Goal: Task Accomplishment & Management: Manage account settings

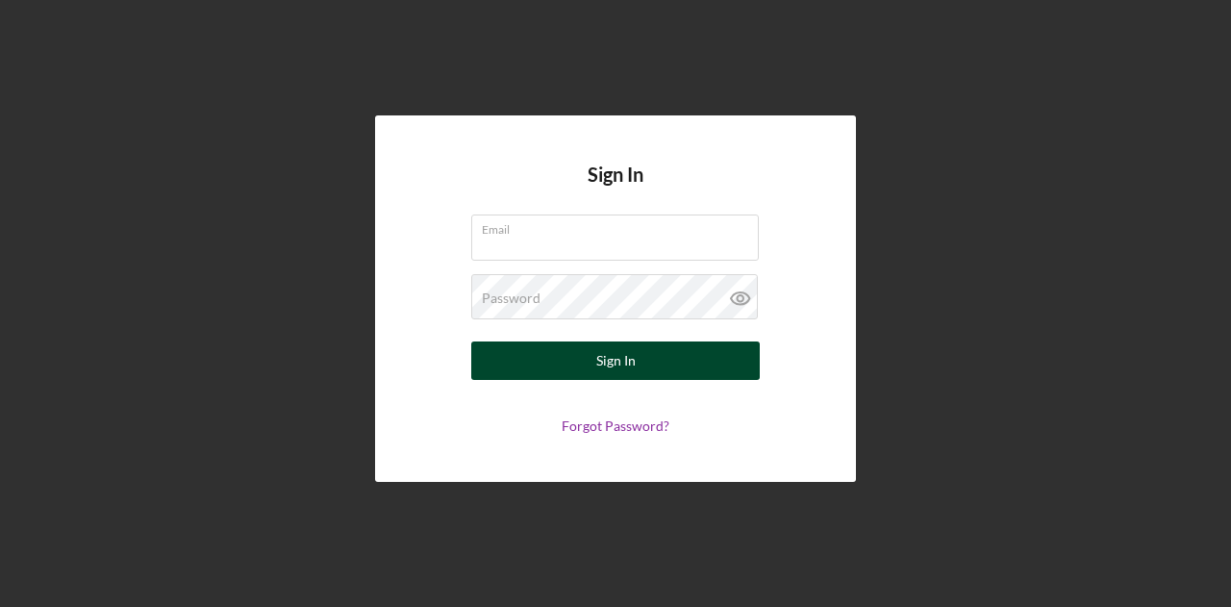
type input "graham-shealey@ncd-fund.org"
click at [662, 364] on button "Sign In" at bounding box center [615, 361] width 289 height 38
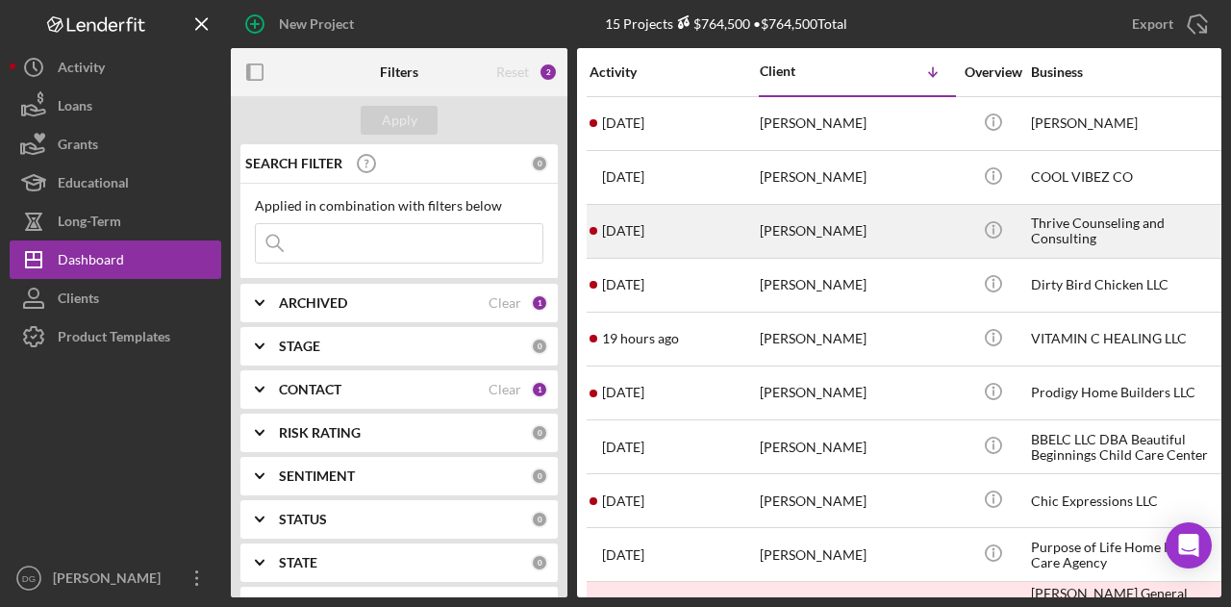
drag, startPoint x: 843, startPoint y: 230, endPoint x: 774, endPoint y: 230, distance: 68.3
drag, startPoint x: 774, startPoint y: 230, endPoint x: 632, endPoint y: 228, distance: 142.4
click at [632, 228] on time "[DATE]" at bounding box center [623, 230] width 42 height 15
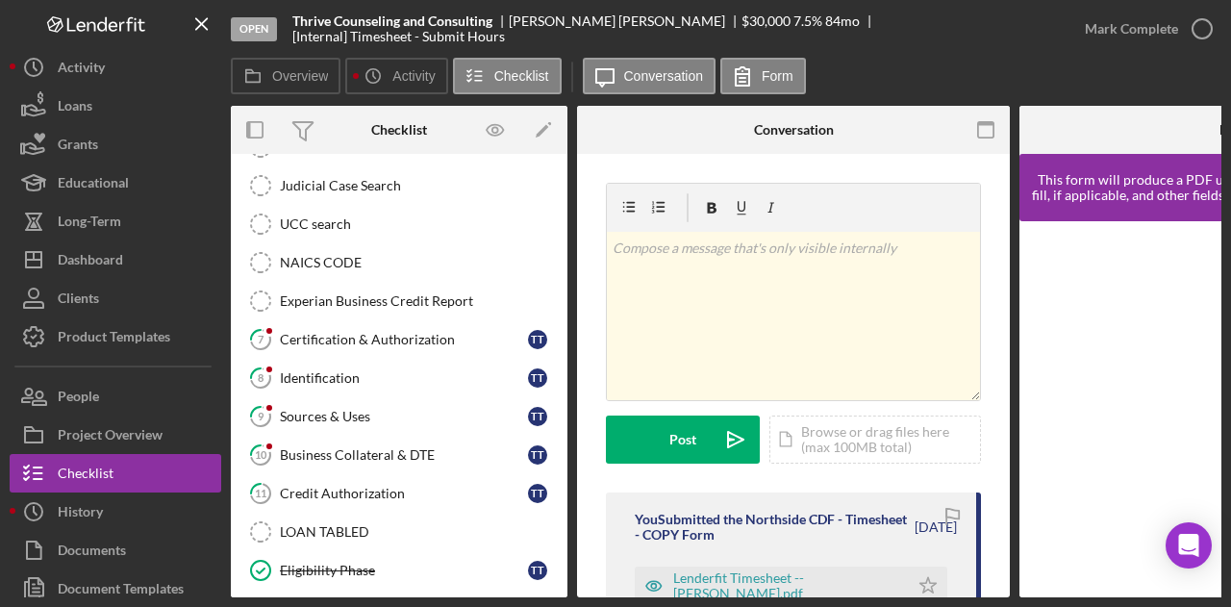
scroll to position [394, 0]
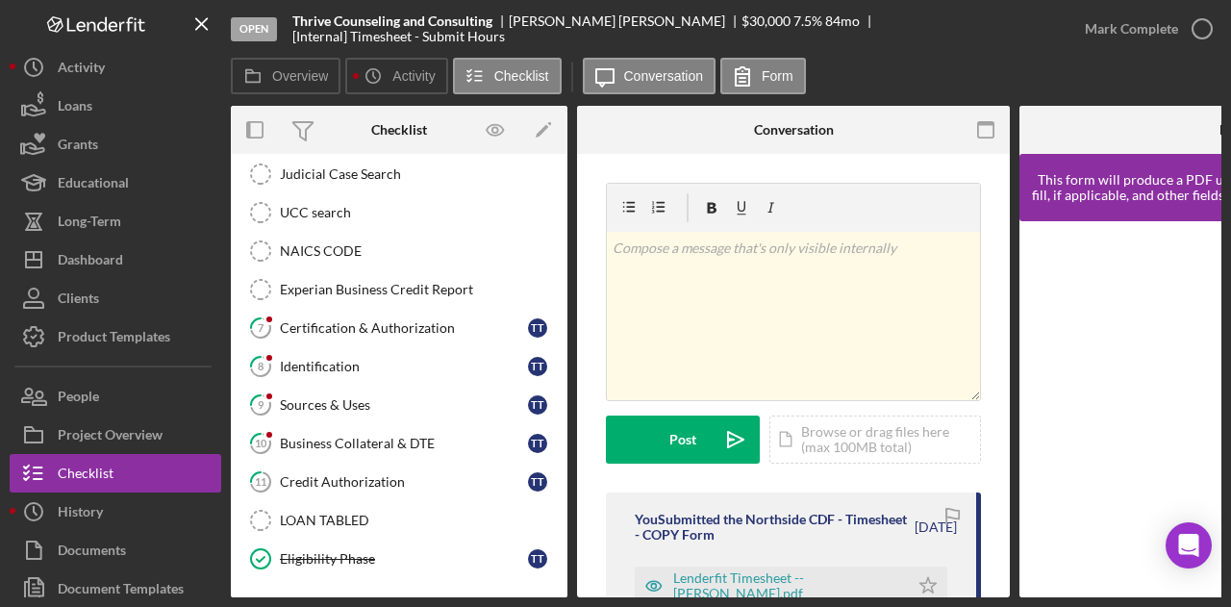
drag, startPoint x: 558, startPoint y: 506, endPoint x: 556, endPoint y: 550, distance: 44.3
drag, startPoint x: 556, startPoint y: 550, endPoint x: 444, endPoint y: 528, distance: 114.7
click at [440, 540] on link "Eligibility Phase Eligibility Phase T T" at bounding box center [399, 559] width 317 height 38
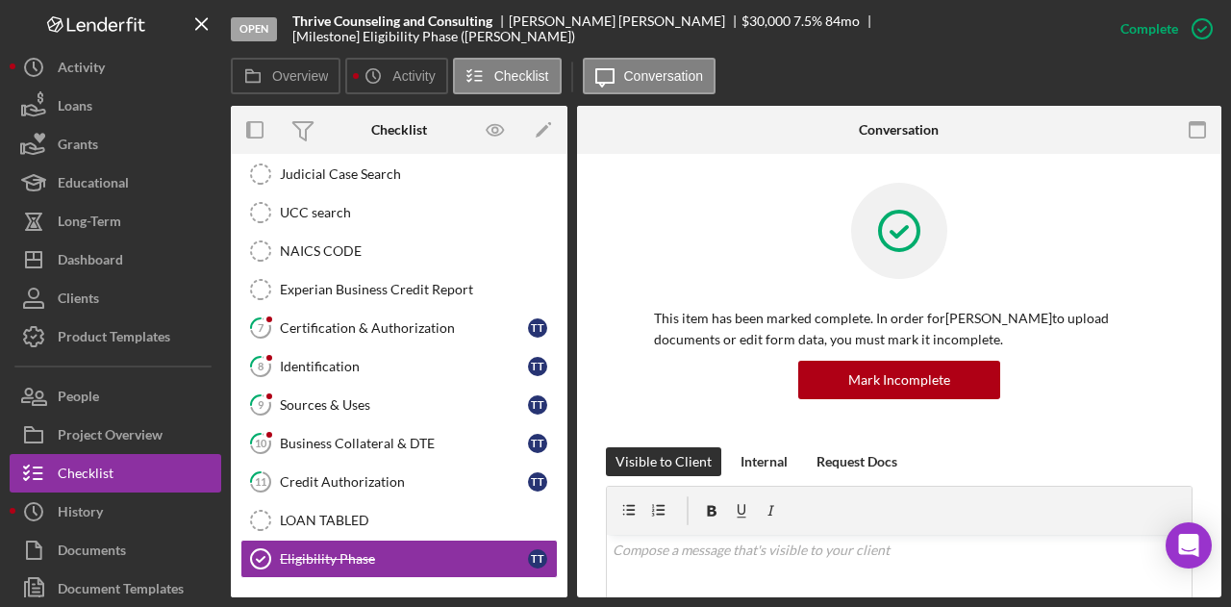
scroll to position [468, 0]
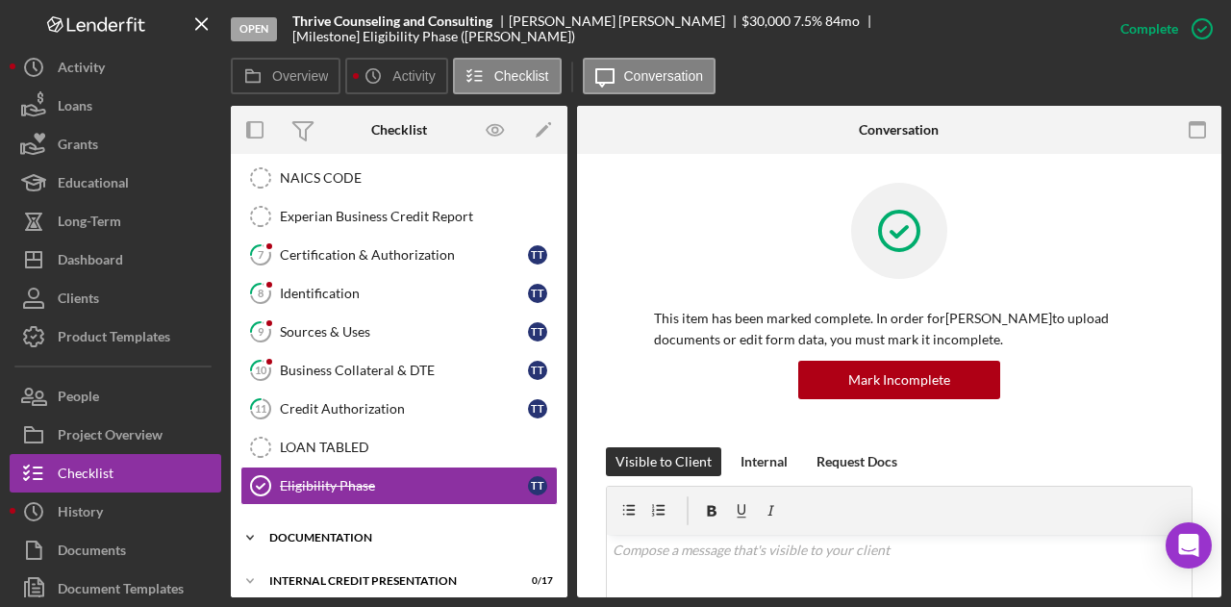
click at [342, 532] on div "Icon/Expander documentation 0 / 17" at bounding box center [399, 538] width 337 height 38
drag, startPoint x: 560, startPoint y: 384, endPoint x: 553, endPoint y: 484, distance: 100.3
click at [553, 484] on div "Timesheet - Submit Hours Timesheet - Submit Hours 1 Personal Information T T 2 …" at bounding box center [399, 124] width 337 height 779
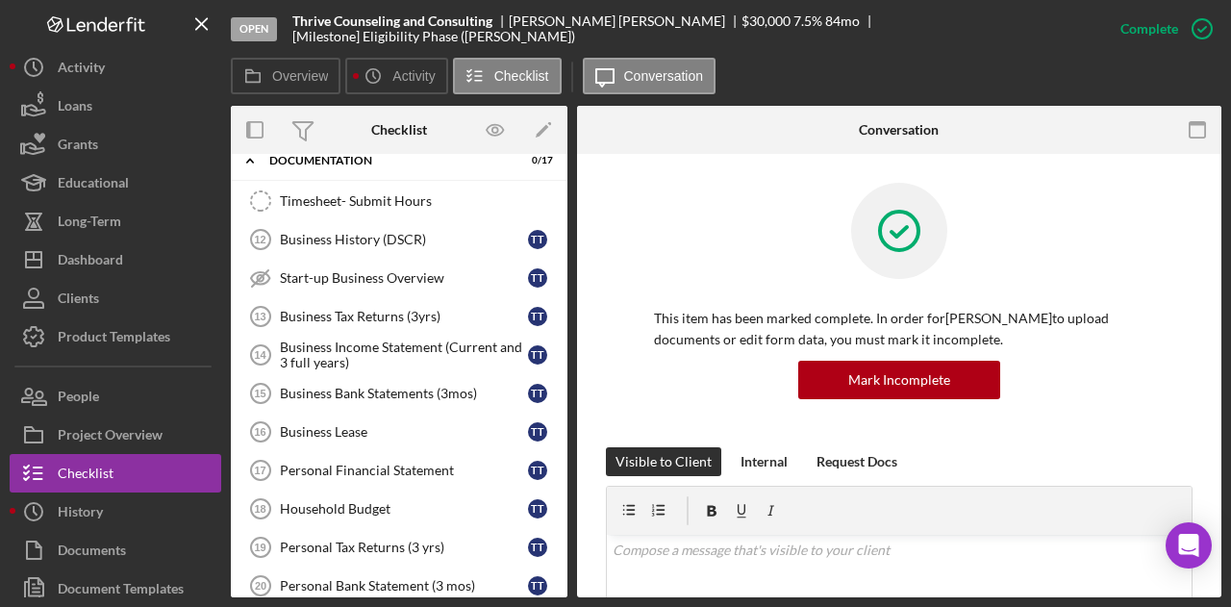
scroll to position [901, 0]
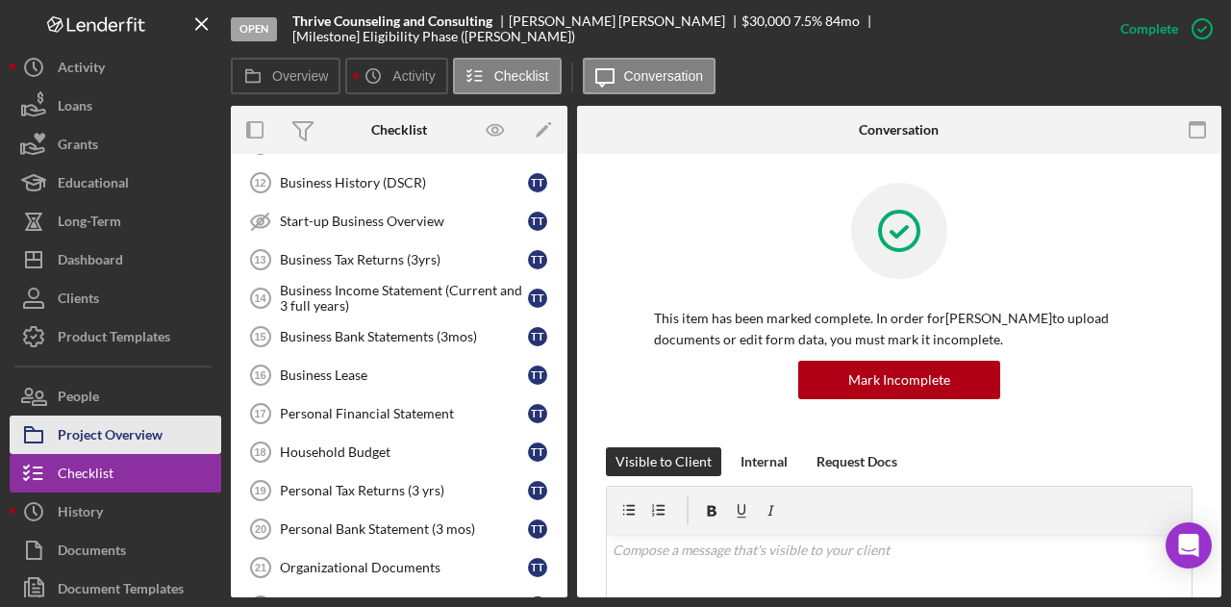
click at [110, 430] on div "Project Overview" at bounding box center [110, 437] width 105 height 43
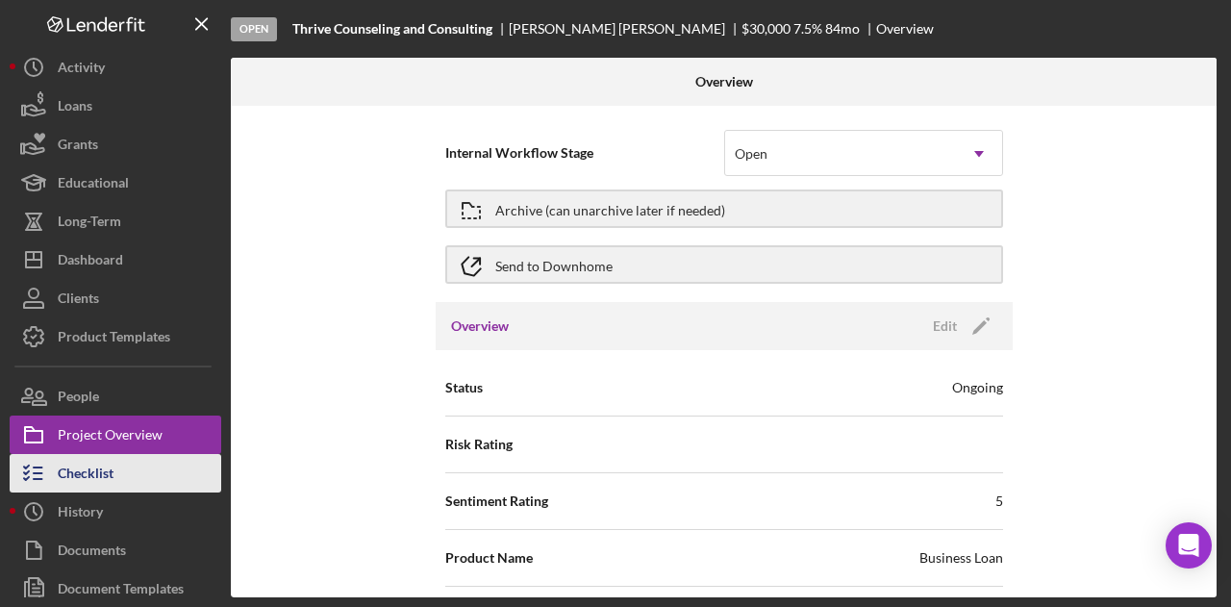
click at [83, 478] on div "Checklist" at bounding box center [86, 475] width 56 height 43
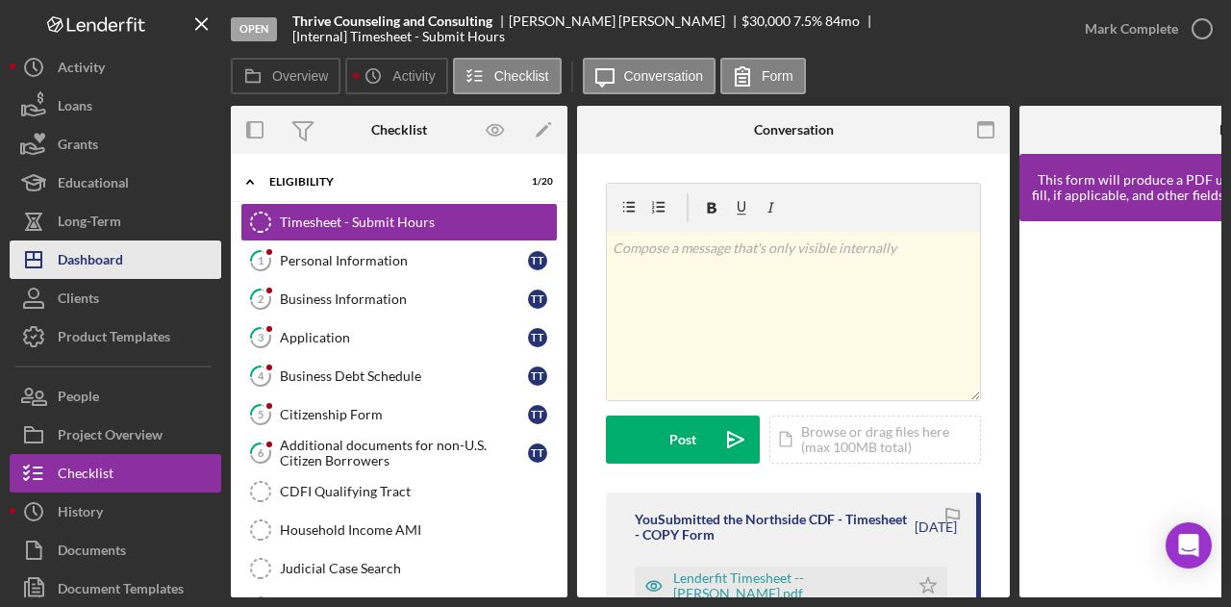
click at [85, 256] on div "Dashboard" at bounding box center [90, 262] width 65 height 43
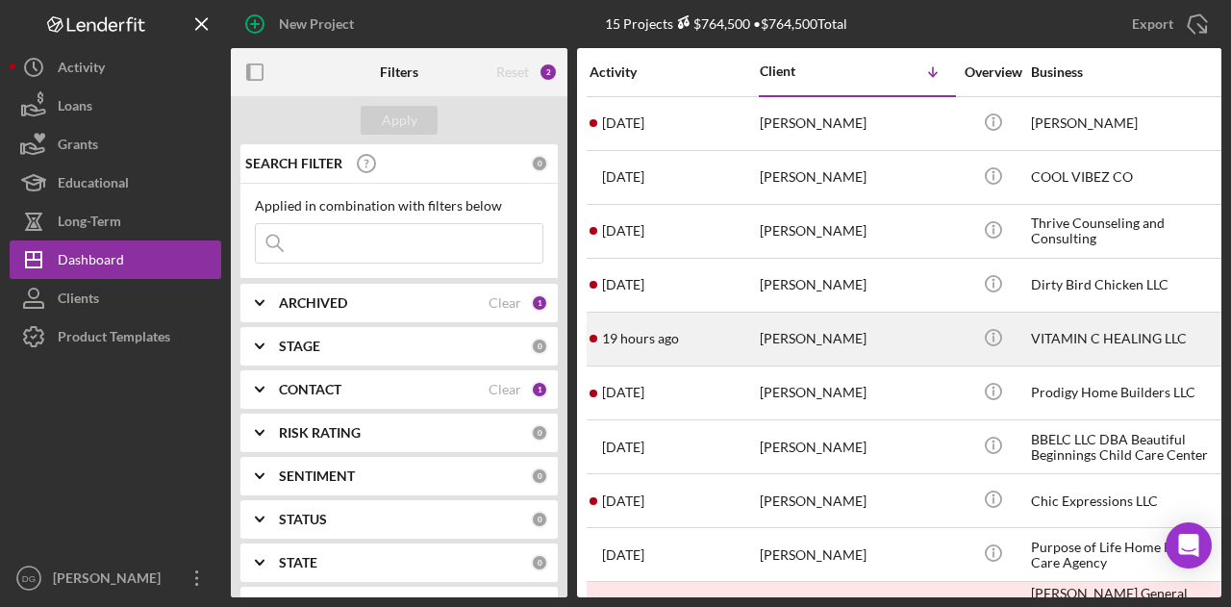
click at [1078, 322] on div "VITAMIN C HEALING LLC" at bounding box center [1127, 339] width 192 height 51
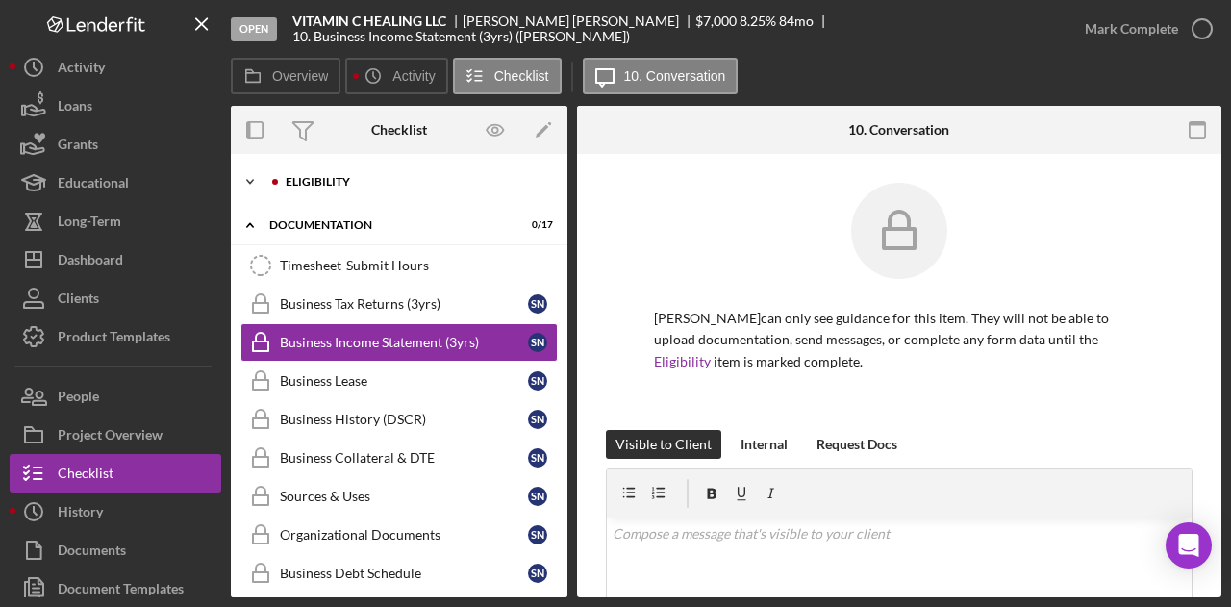
click at [311, 177] on div "Eligibility" at bounding box center [415, 182] width 258 height 12
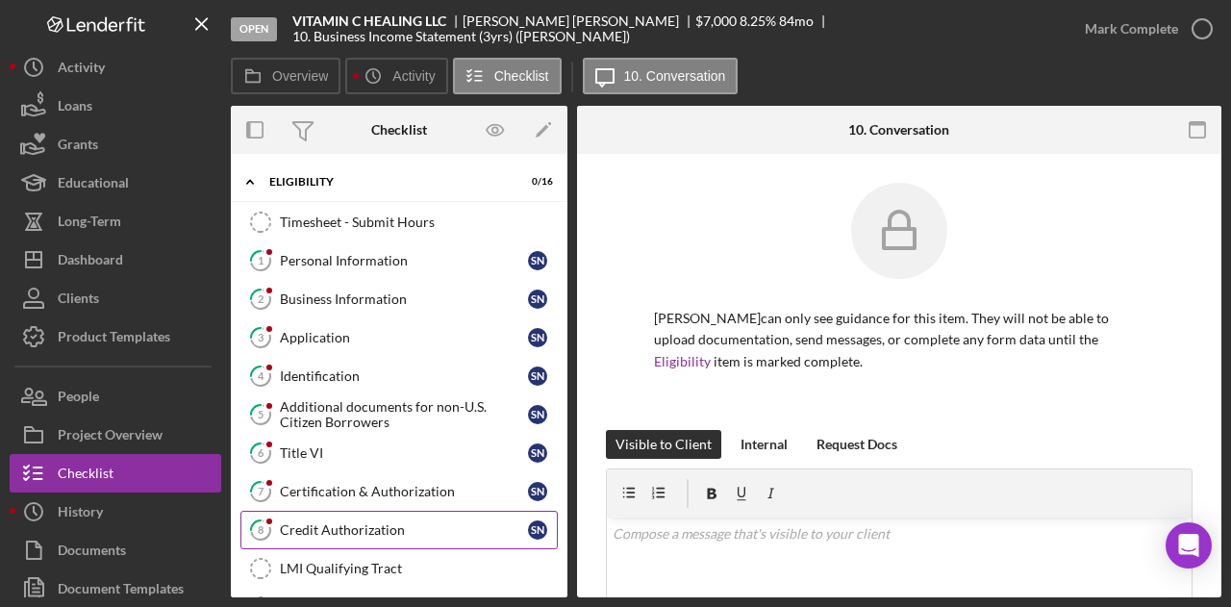
click at [358, 522] on div "Credit Authorization" at bounding box center [404, 529] width 248 height 15
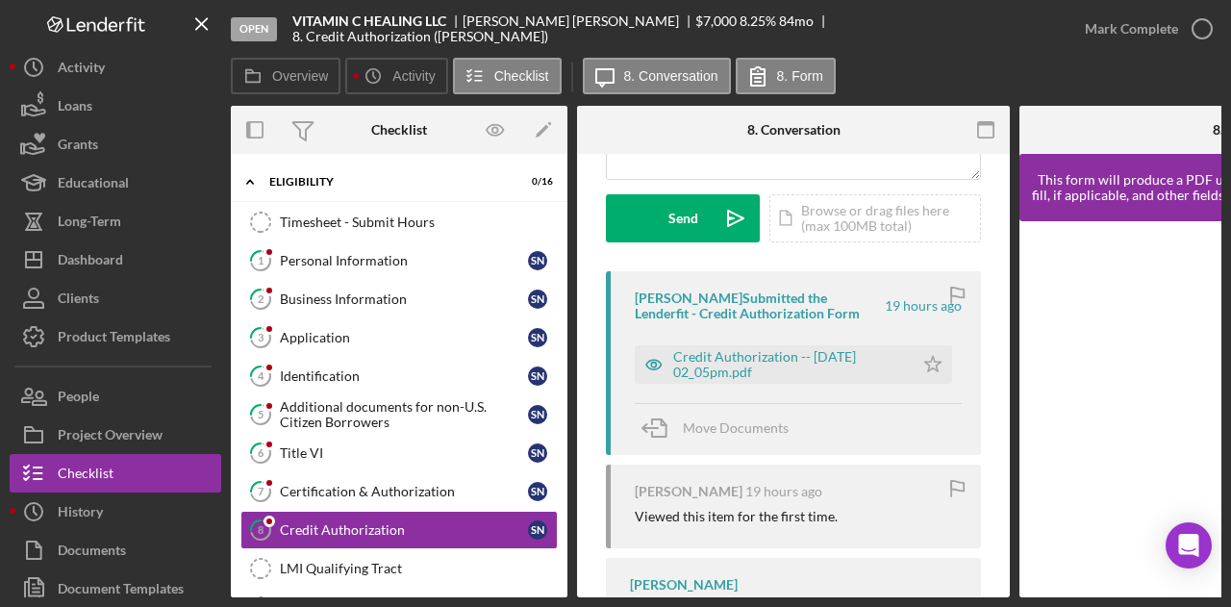
scroll to position [256, 0]
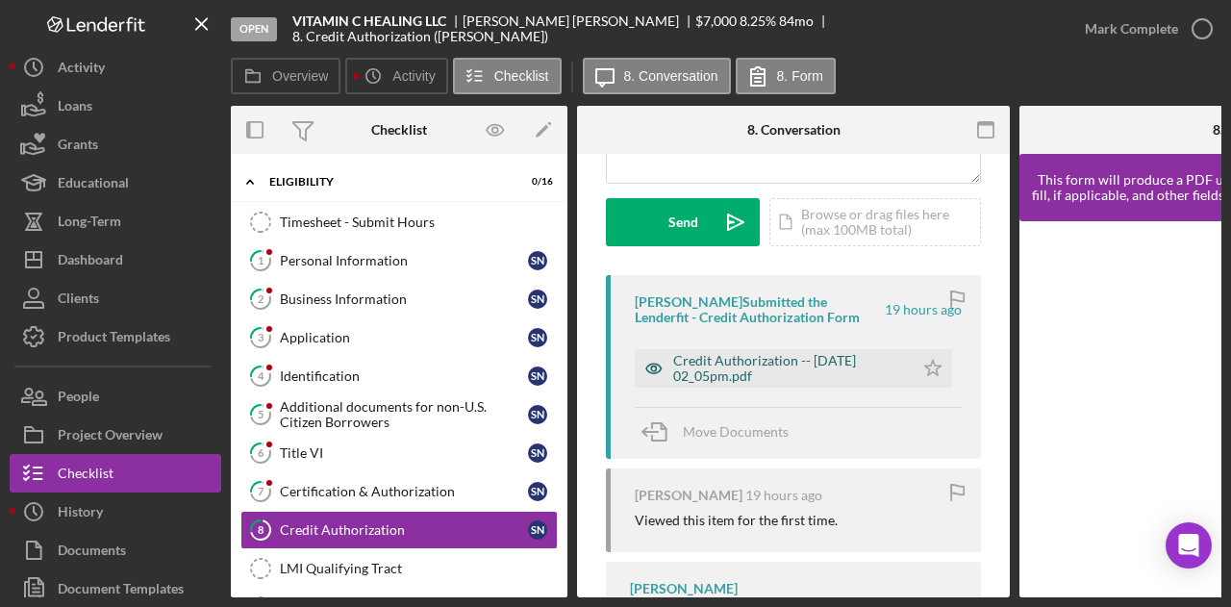
click at [856, 368] on div "Credit Authorization -- 2025-09-30 02_05pm.pdf" at bounding box center [788, 368] width 231 height 31
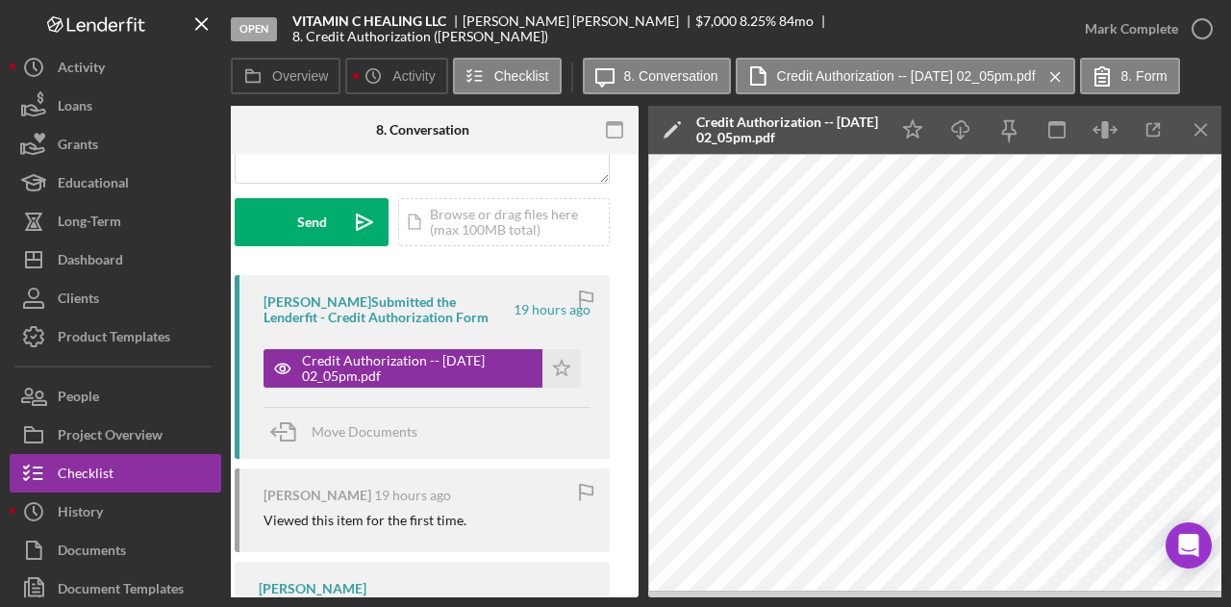
scroll to position [0, 371]
click at [962, 130] on icon "Icon/Download" at bounding box center [961, 130] width 43 height 43
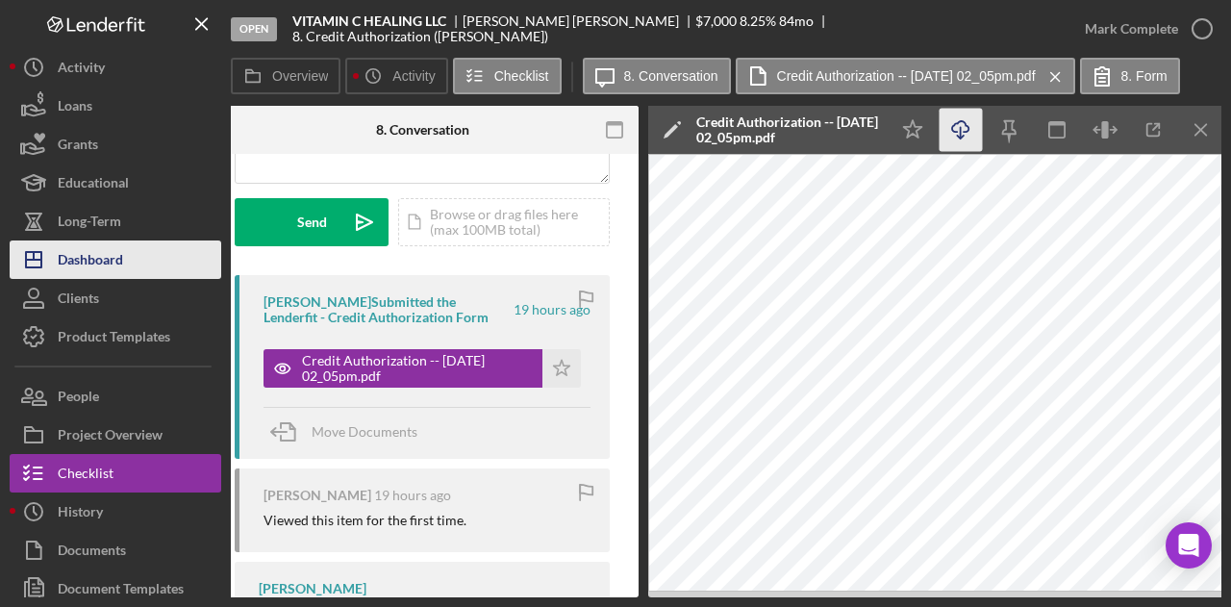
click at [86, 262] on div "Dashboard" at bounding box center [90, 262] width 65 height 43
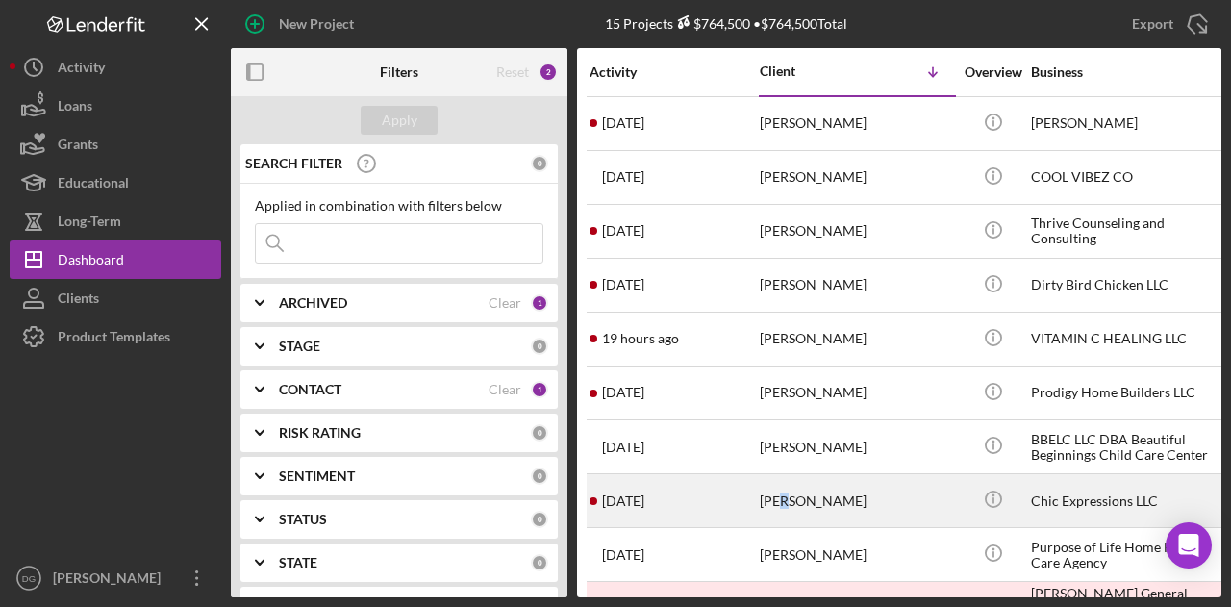
drag, startPoint x: 819, startPoint y: 500, endPoint x: 785, endPoint y: 495, distance: 34.0
click at [785, 495] on div "Natasha Bonner" at bounding box center [856, 500] width 192 height 51
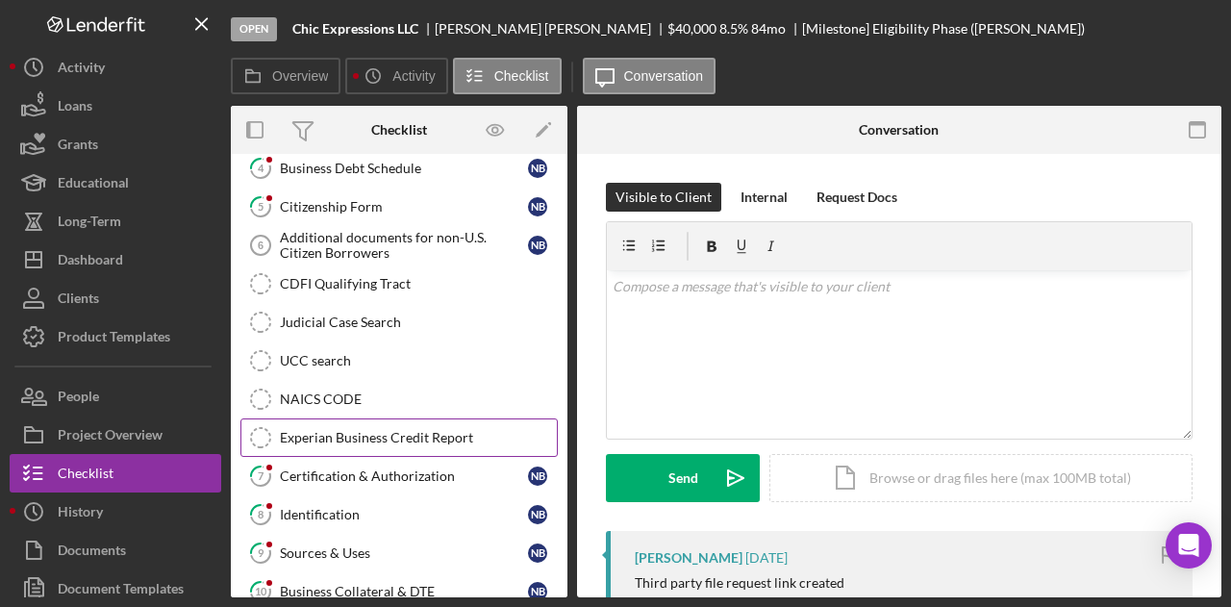
scroll to position [427, 0]
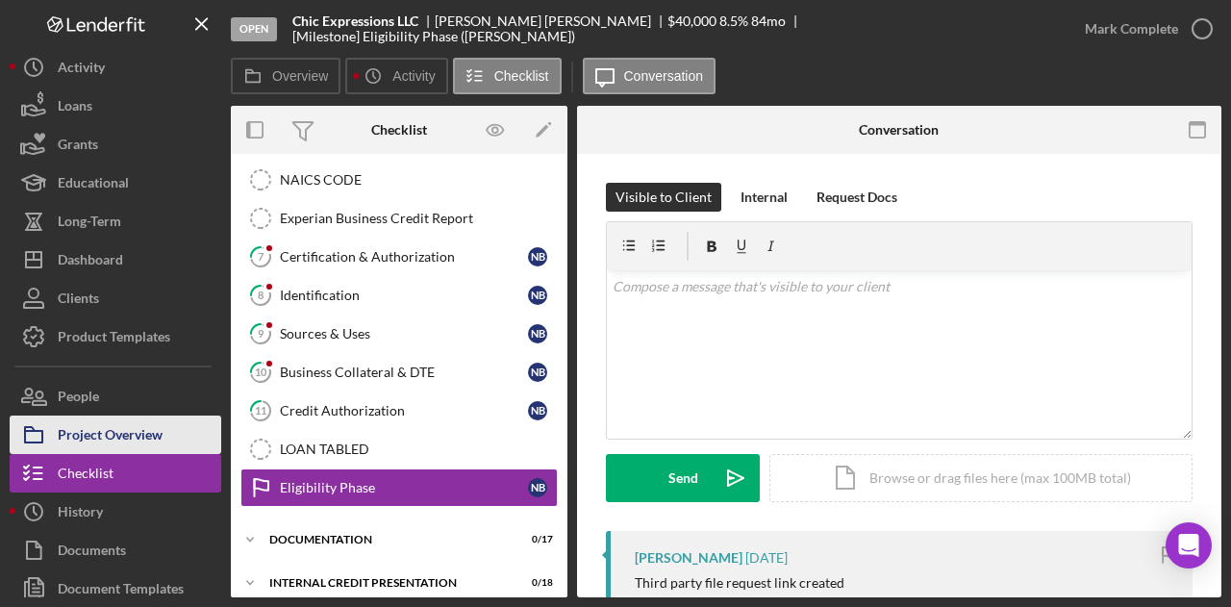
click at [123, 428] on div "Project Overview" at bounding box center [110, 437] width 105 height 43
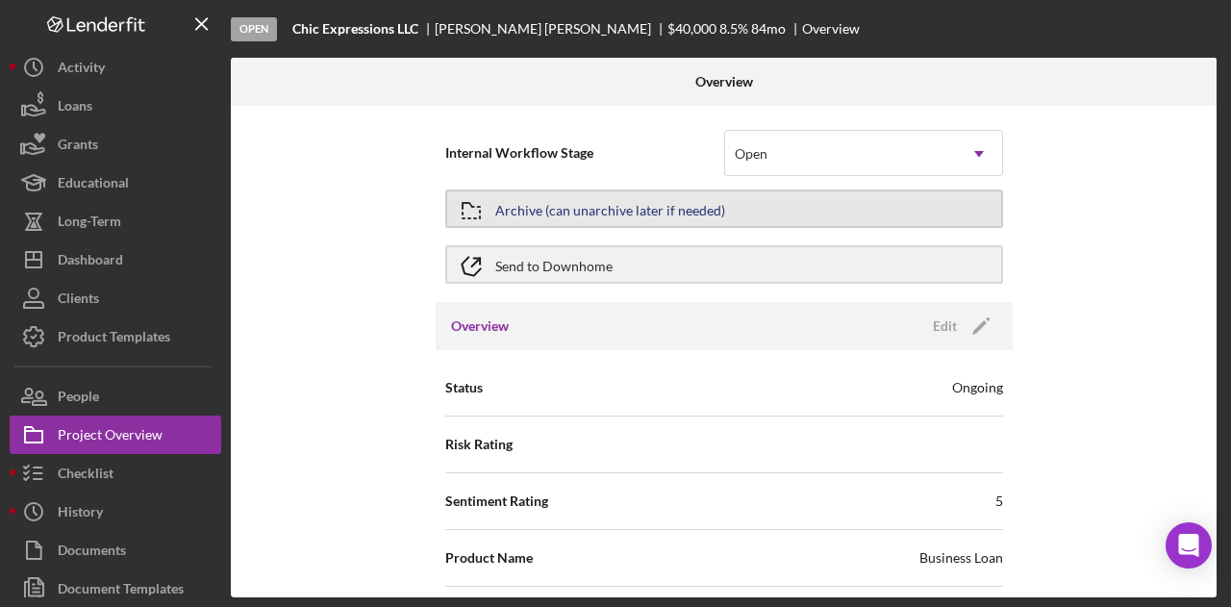
click at [758, 203] on button "Archive (can unarchive later if needed)" at bounding box center [724, 209] width 558 height 38
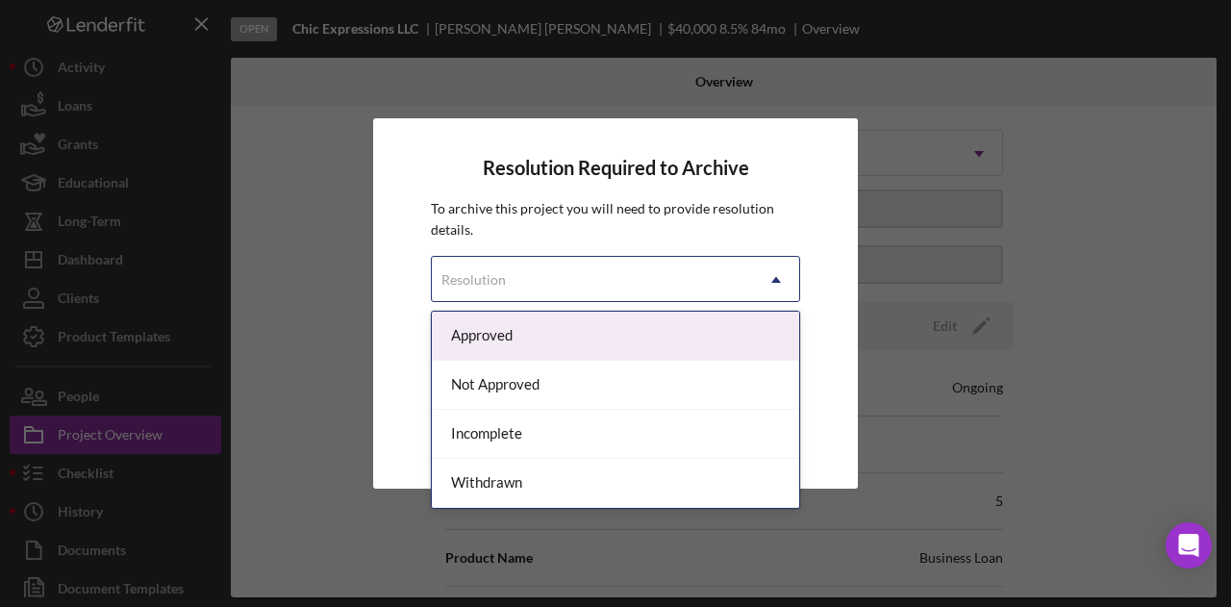
click at [612, 290] on div "Resolution" at bounding box center [592, 280] width 321 height 44
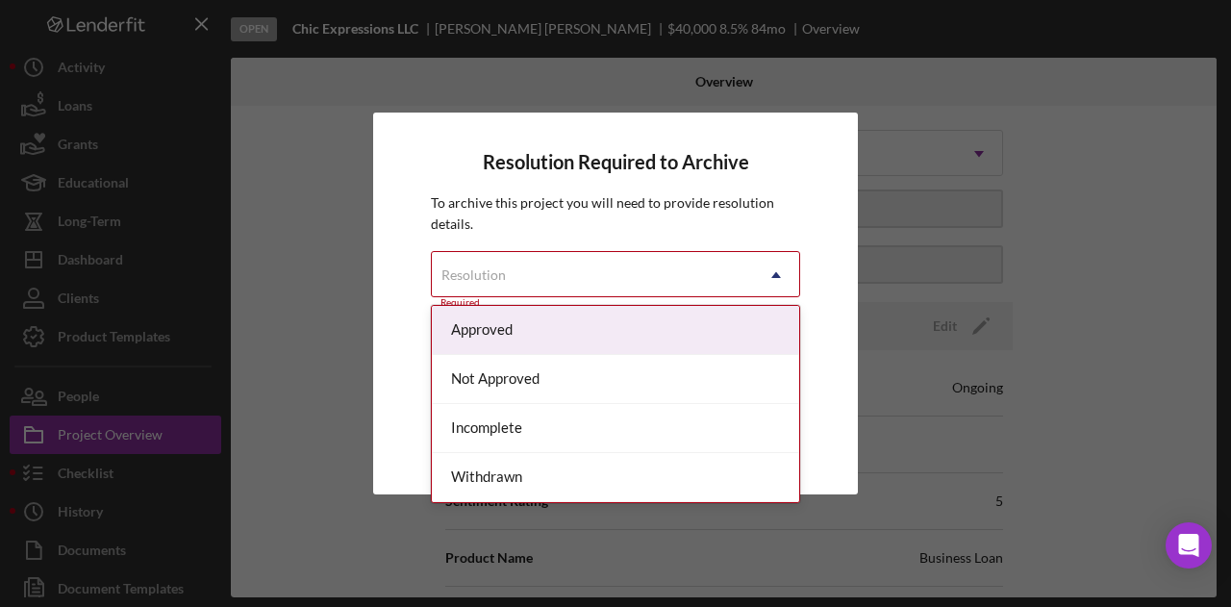
drag, startPoint x: 524, startPoint y: 438, endPoint x: 473, endPoint y: 270, distance: 175.0
click at [473, 270] on div "Resolution" at bounding box center [474, 274] width 64 height 15
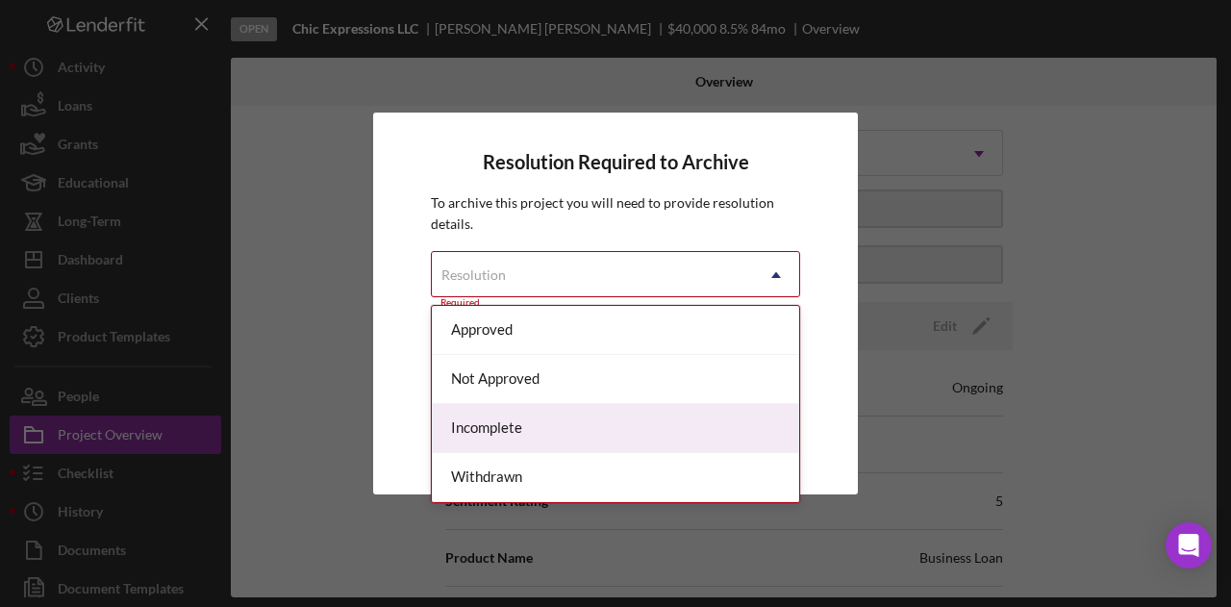
click at [507, 428] on div "Incomplete" at bounding box center [616, 428] width 368 height 49
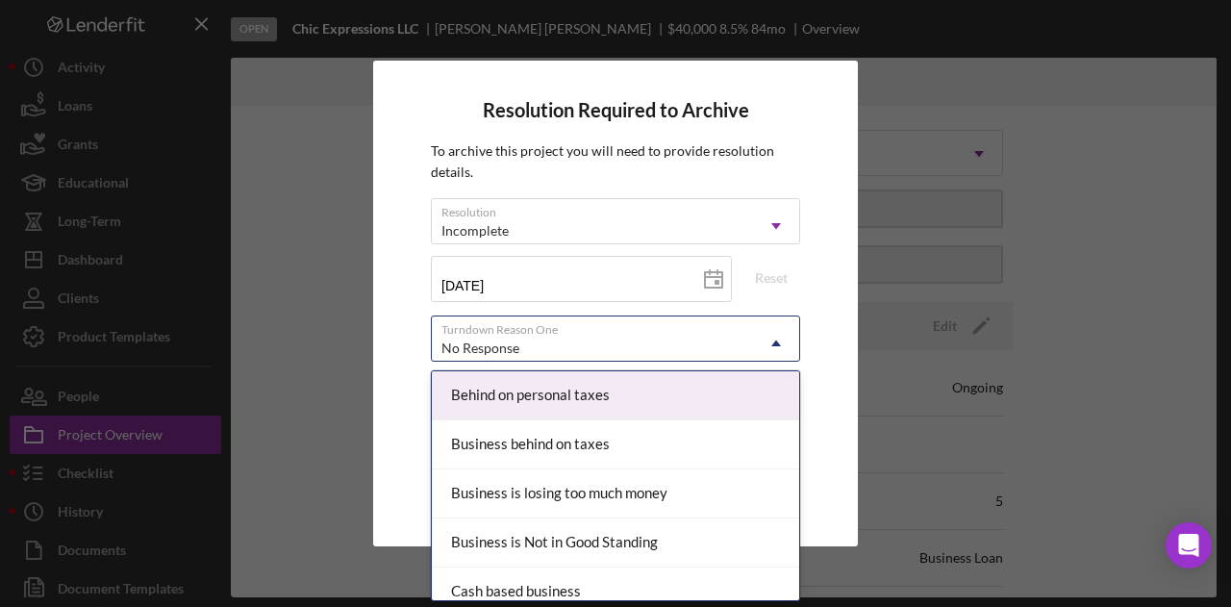
click at [627, 335] on div "No Response" at bounding box center [592, 348] width 321 height 44
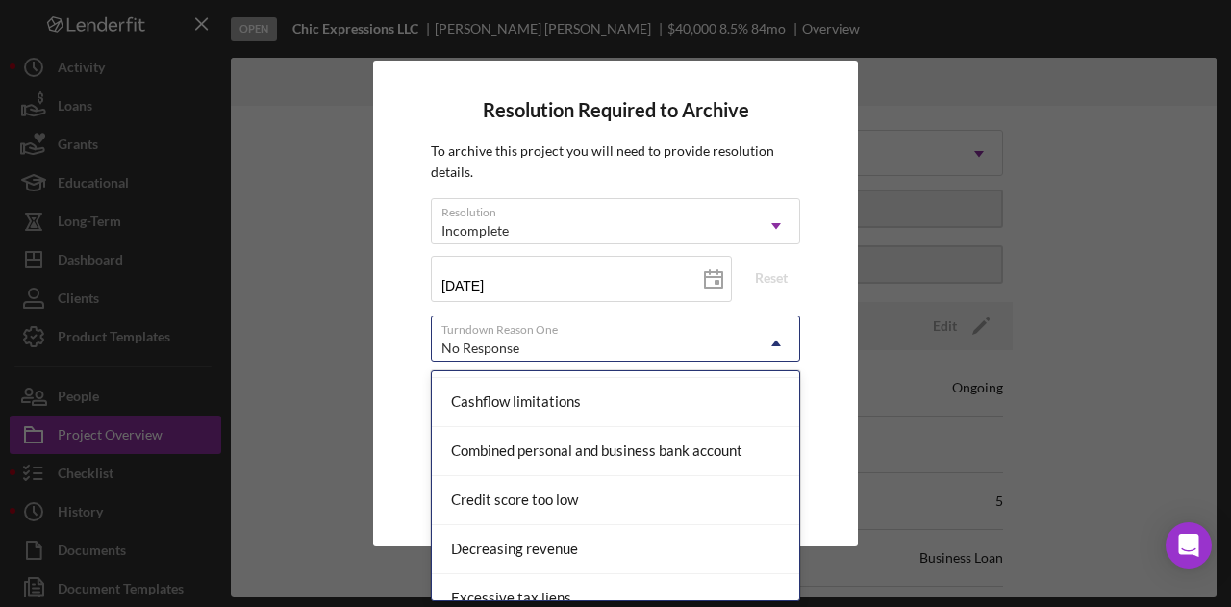
scroll to position [247, 0]
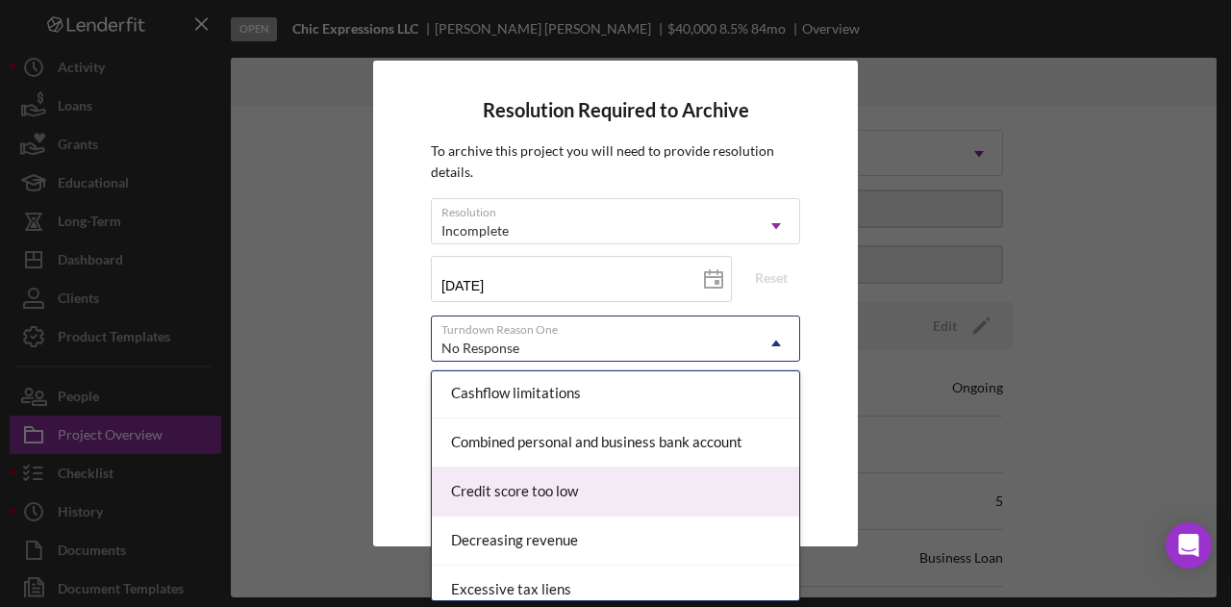
click at [570, 489] on div "Credit score too low" at bounding box center [616, 492] width 368 height 49
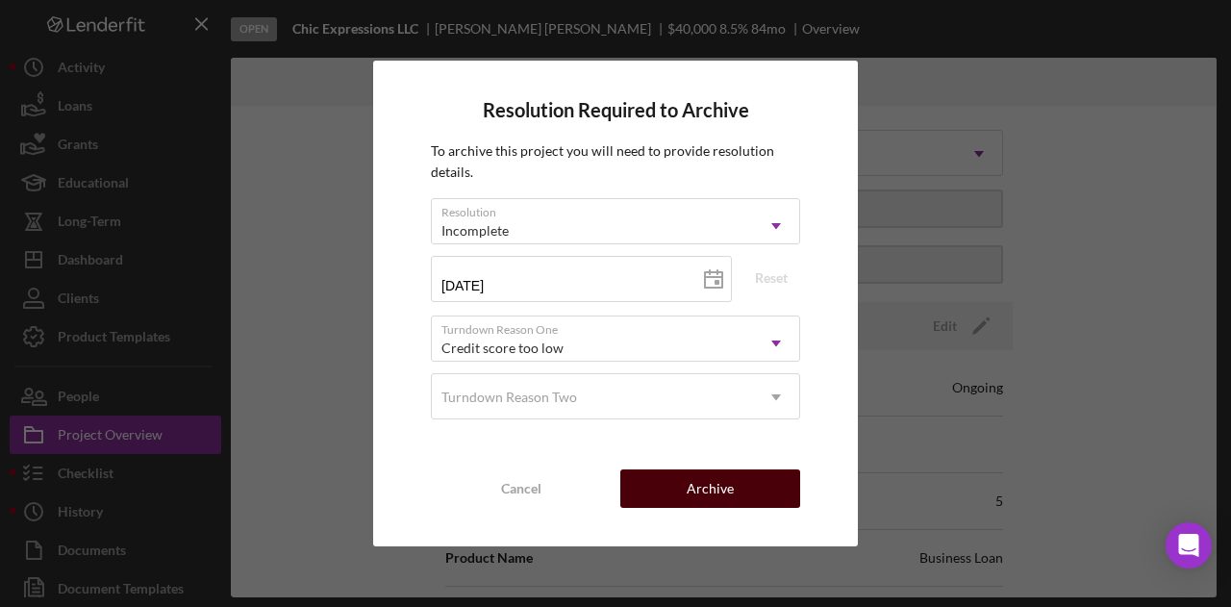
click at [714, 485] on div "Archive" at bounding box center [710, 488] width 47 height 38
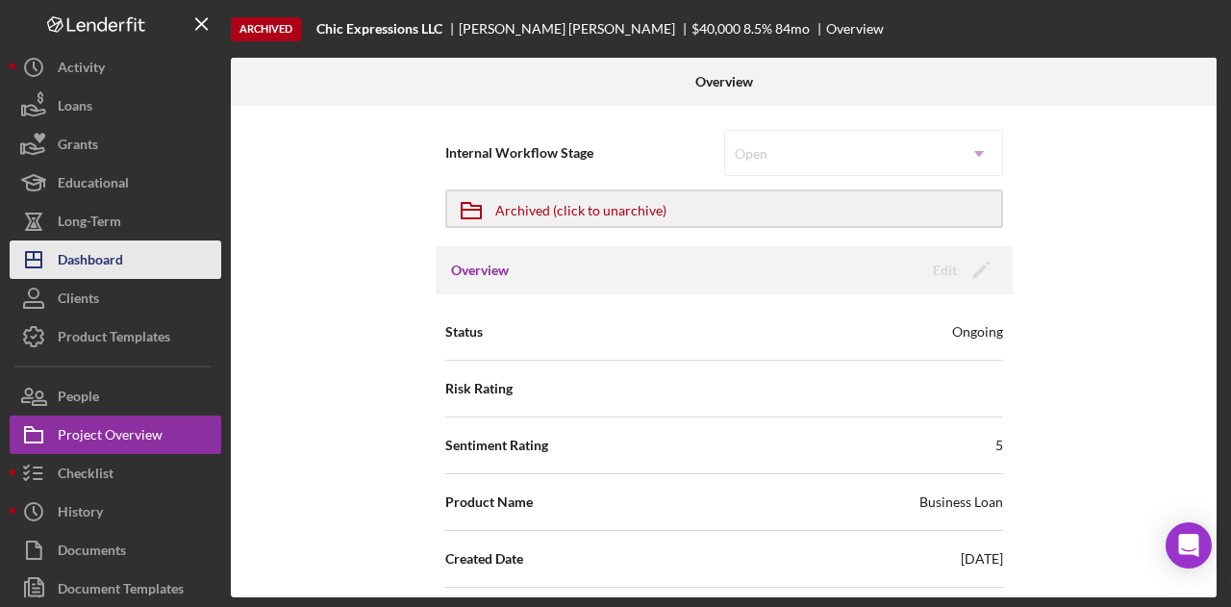
click at [98, 256] on div "Dashboard" at bounding box center [90, 262] width 65 height 43
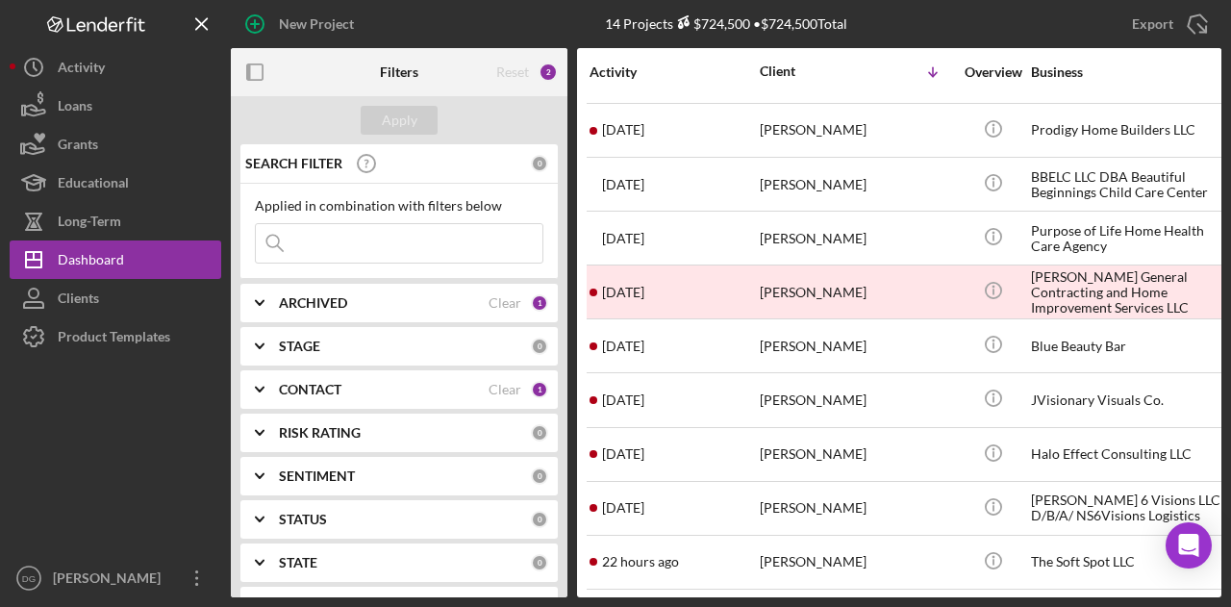
scroll to position [269, 0]
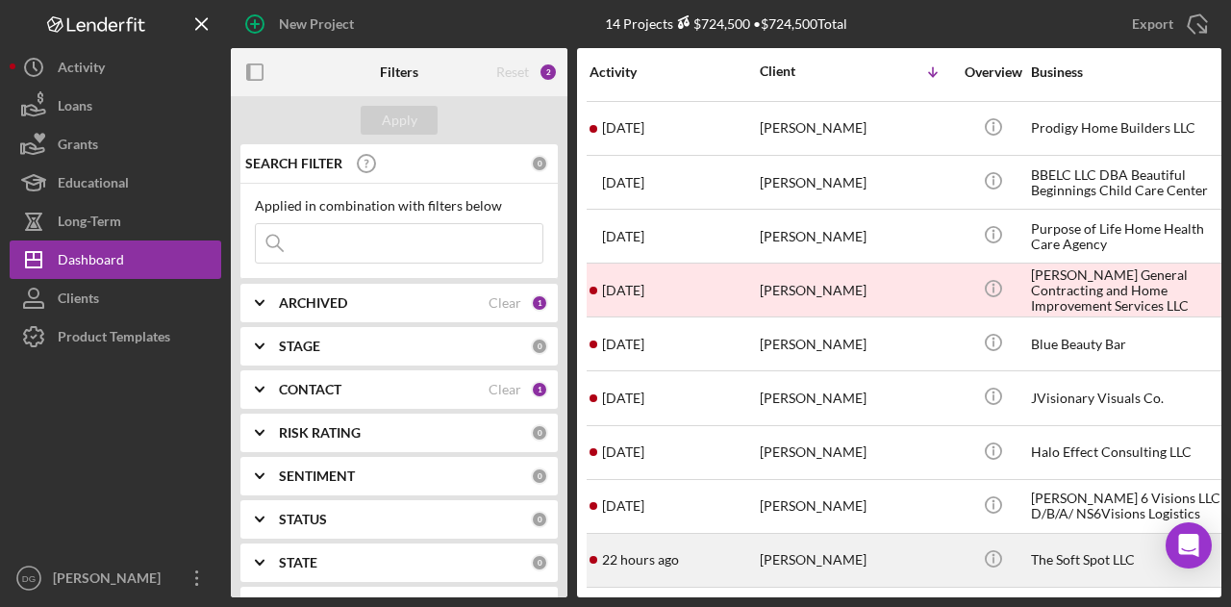
click at [1064, 545] on div "The Soft Spot LLC" at bounding box center [1127, 560] width 192 height 51
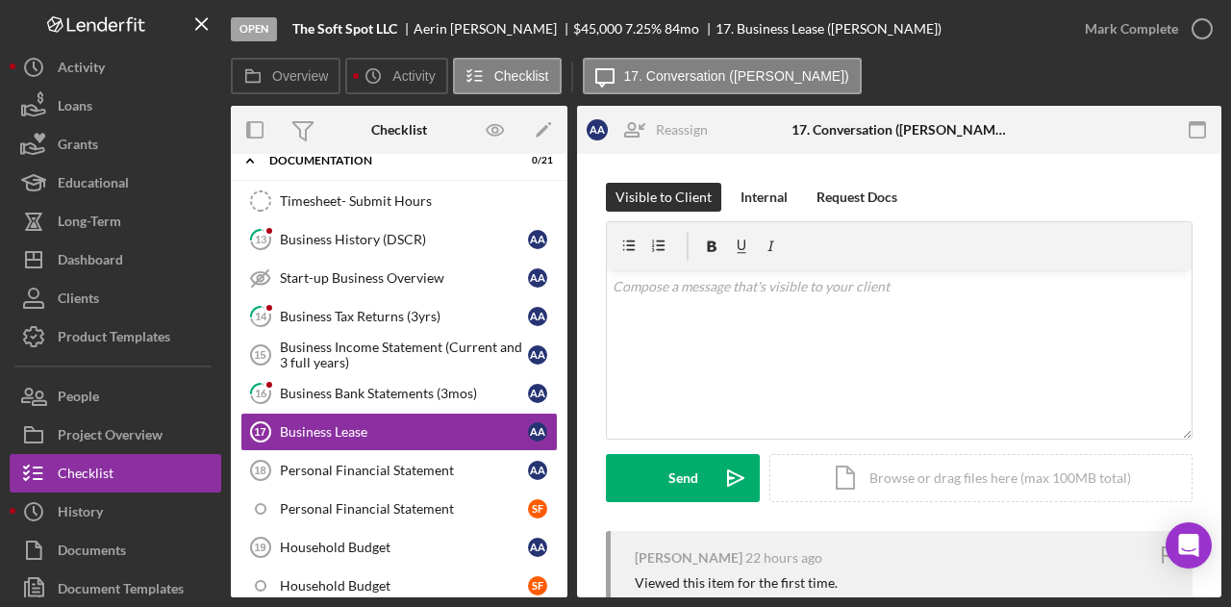
scroll to position [114, 0]
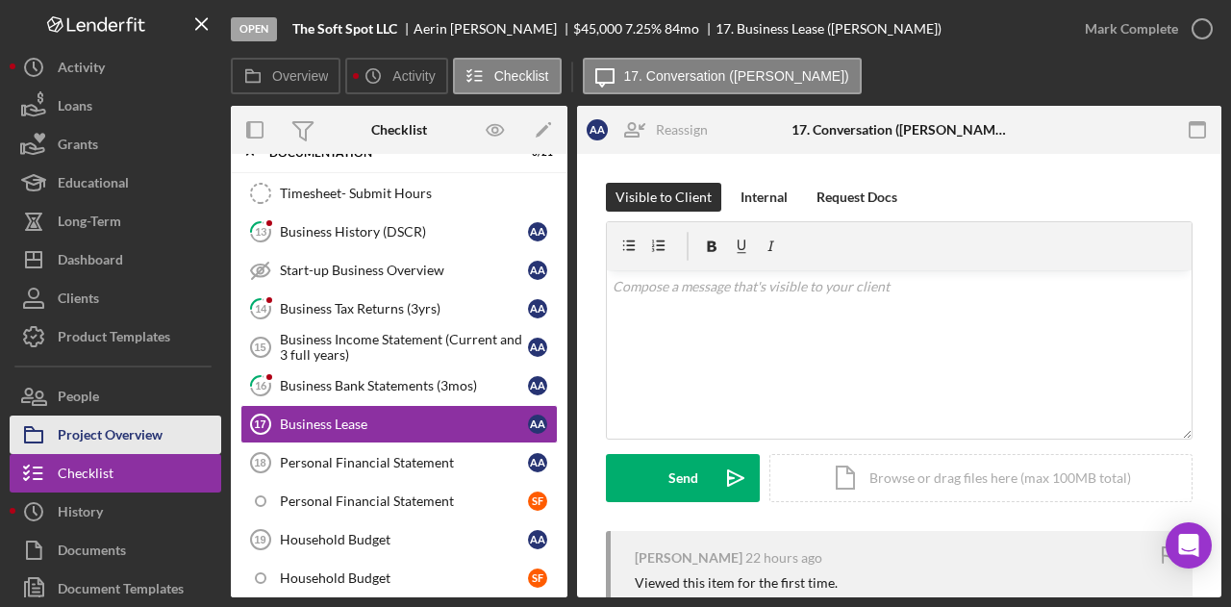
click at [140, 430] on div "Project Overview" at bounding box center [110, 437] width 105 height 43
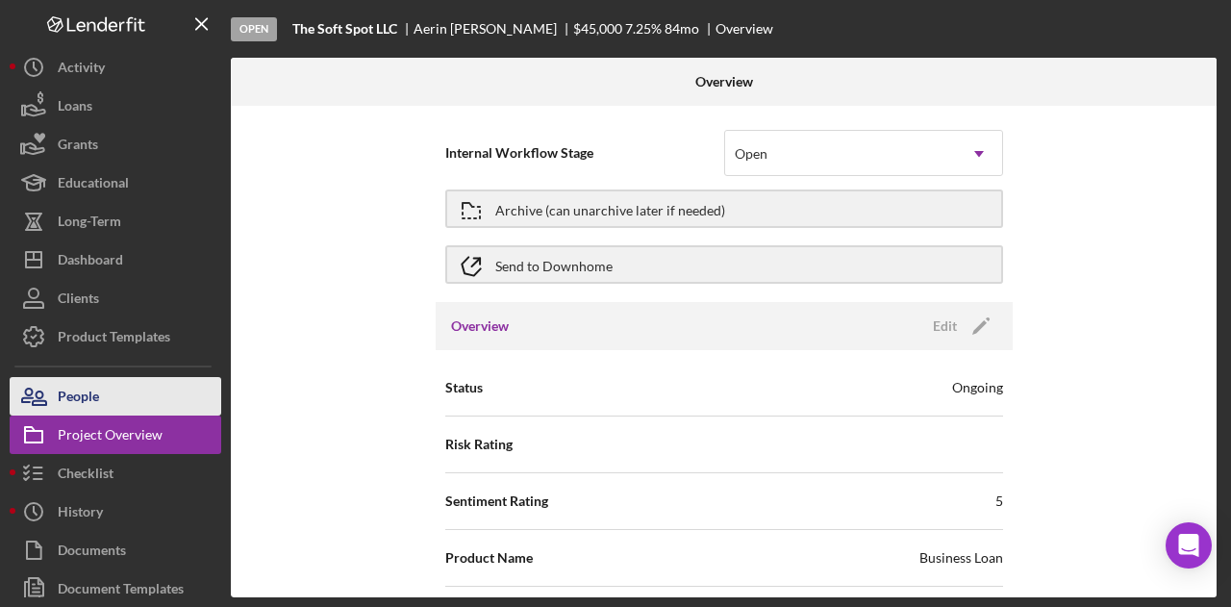
click at [89, 395] on div "People" at bounding box center [78, 398] width 41 height 43
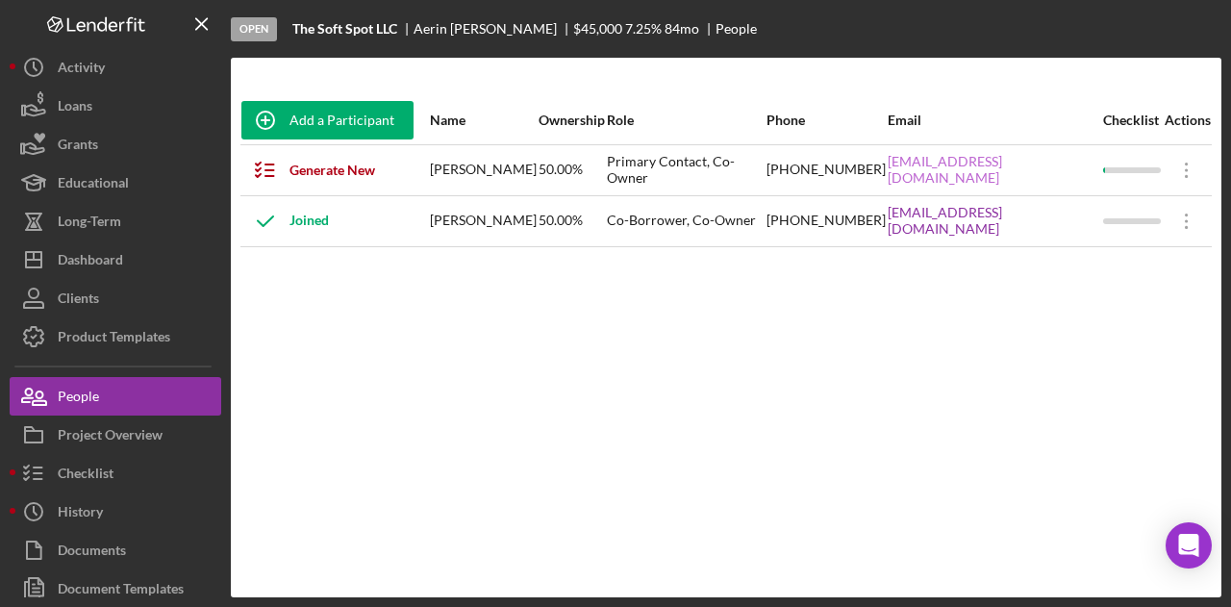
click at [983, 164] on link "thesoftspotpgh@gmail.com" at bounding box center [995, 169] width 214 height 31
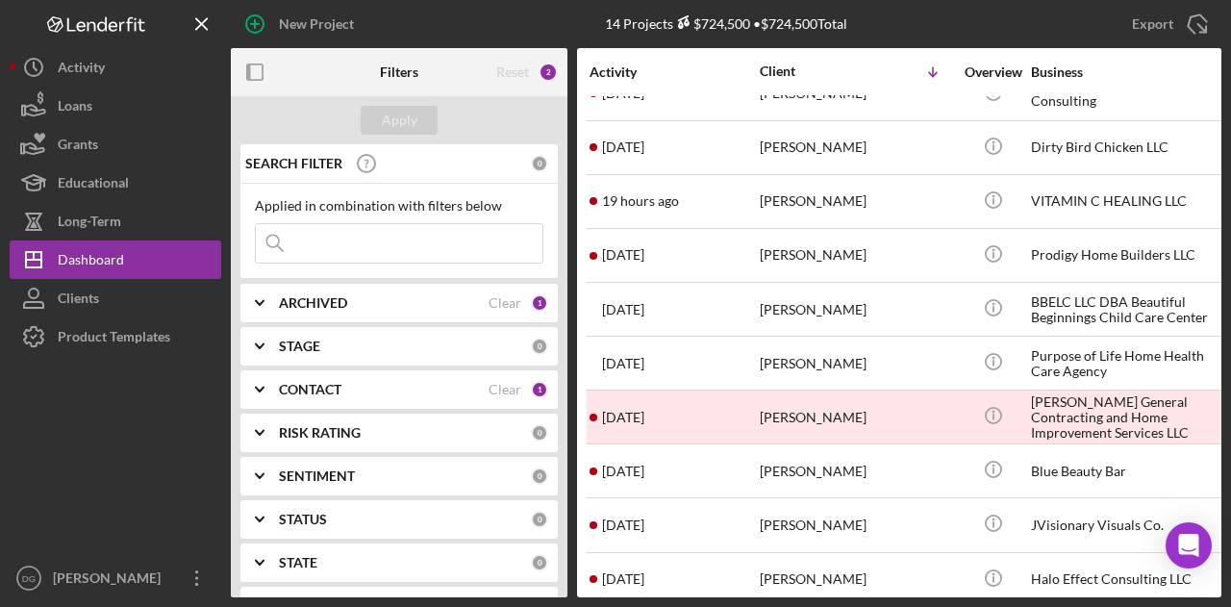
scroll to position [269, 0]
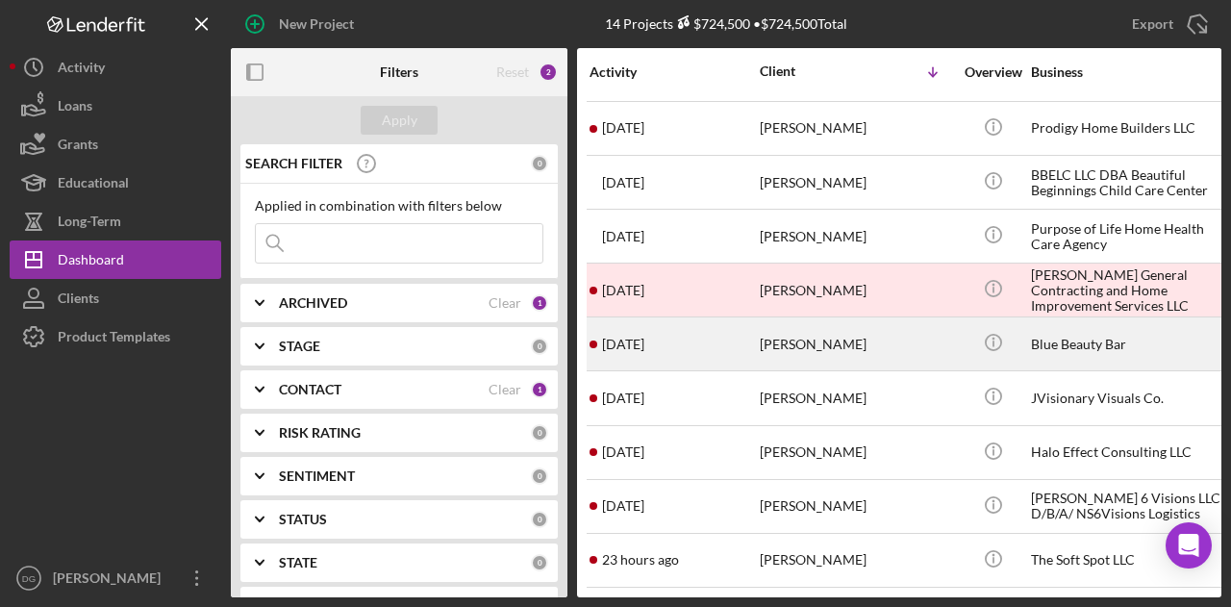
click at [836, 326] on div "[PERSON_NAME]" at bounding box center [856, 343] width 192 height 51
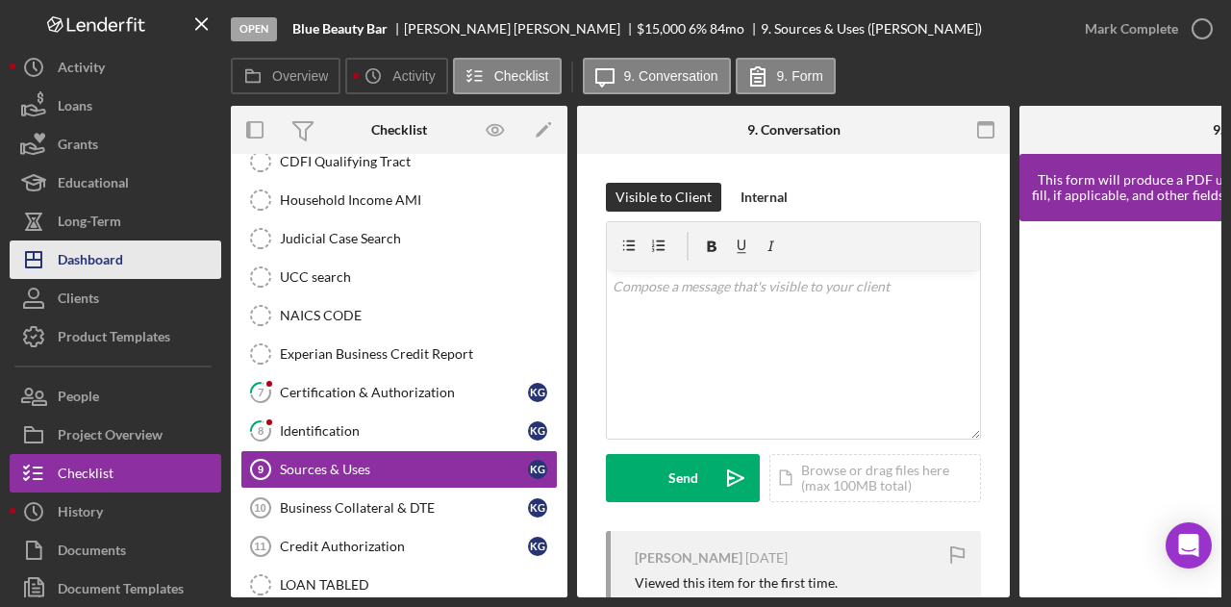
scroll to position [412, 0]
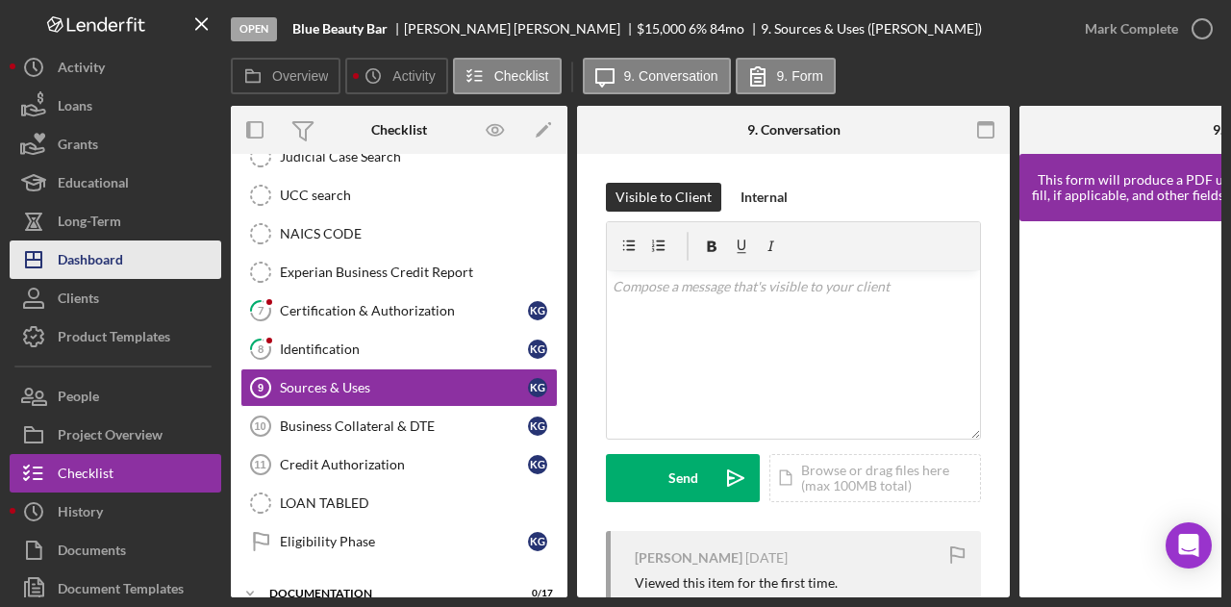
click at [101, 255] on div "Dashboard" at bounding box center [90, 262] width 65 height 43
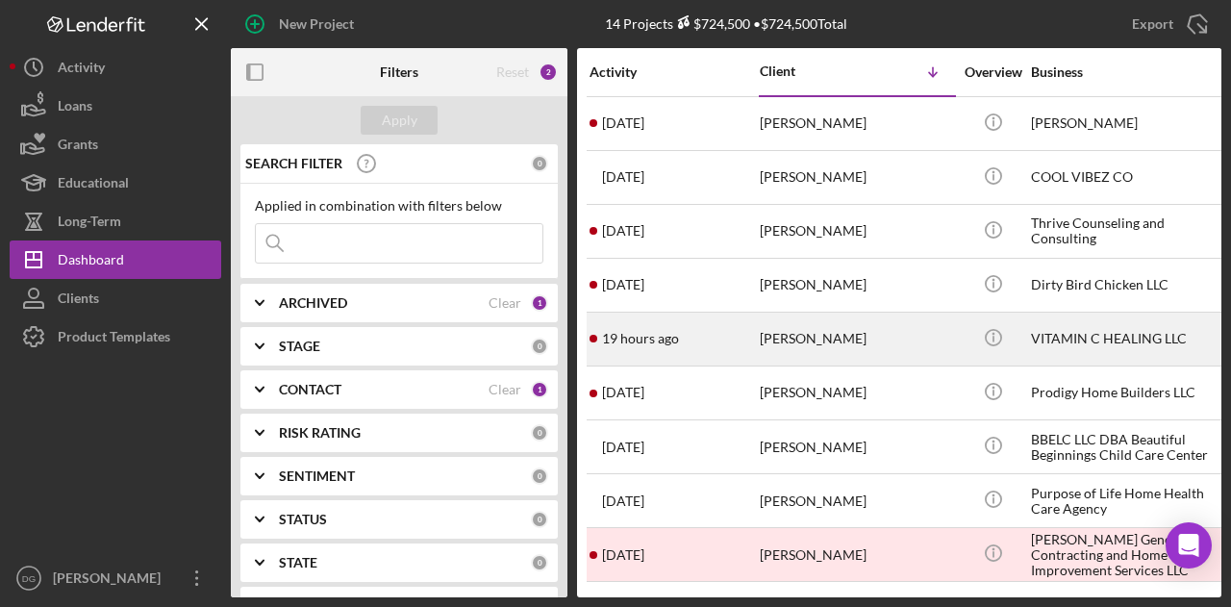
click at [852, 332] on div "[PERSON_NAME]" at bounding box center [856, 339] width 192 height 51
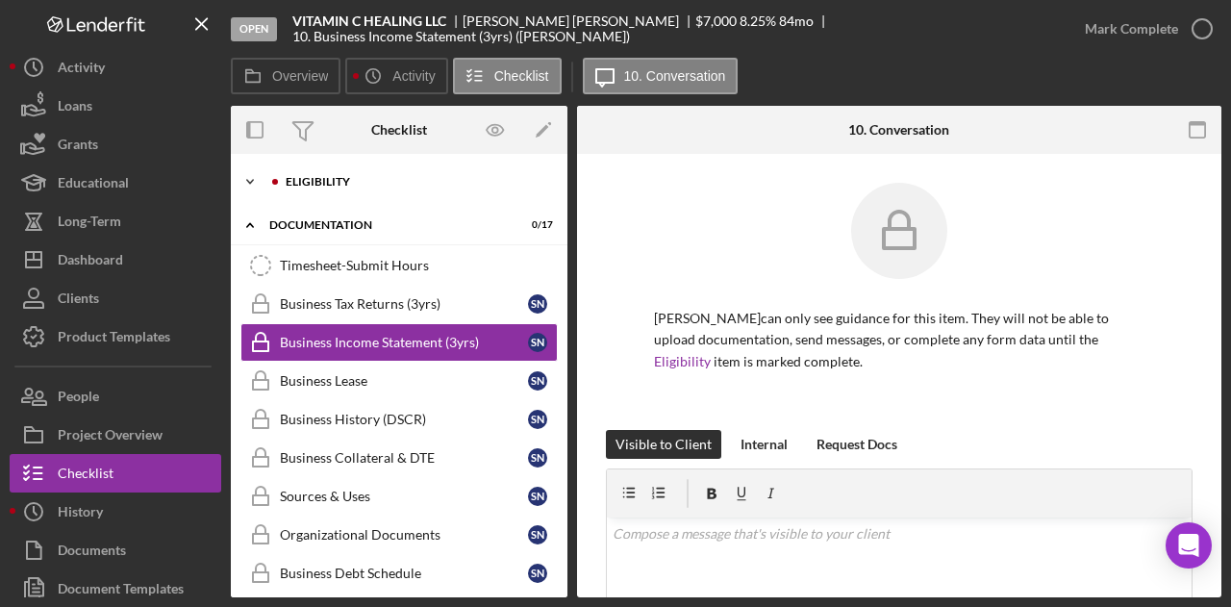
click at [343, 180] on div "Eligibility" at bounding box center [415, 182] width 258 height 12
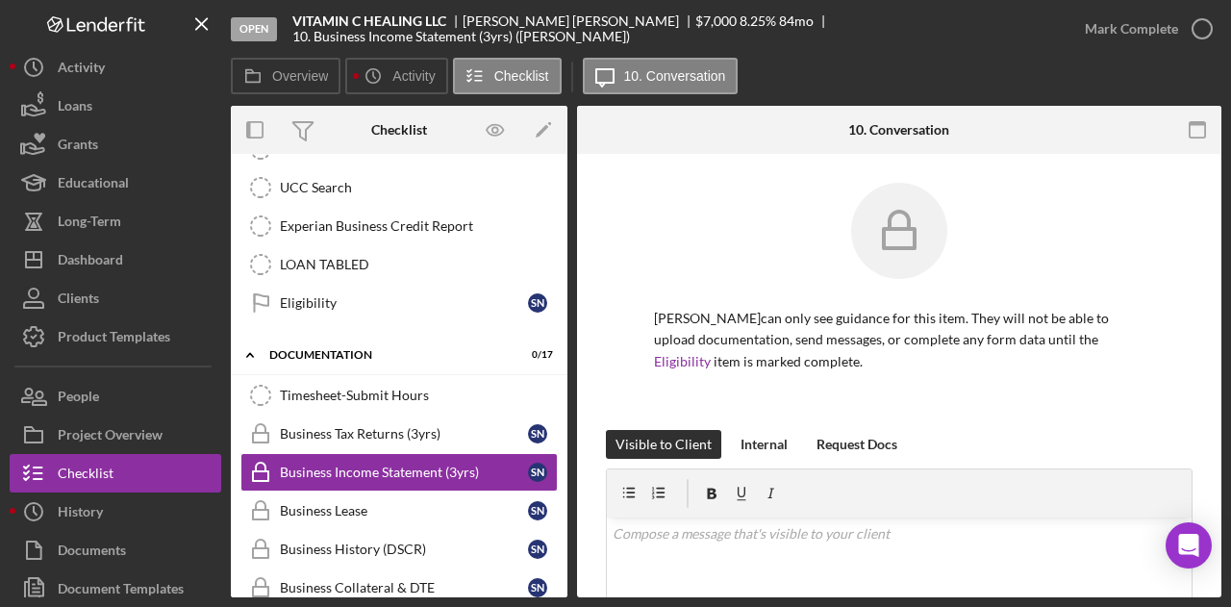
scroll to position [480, 0]
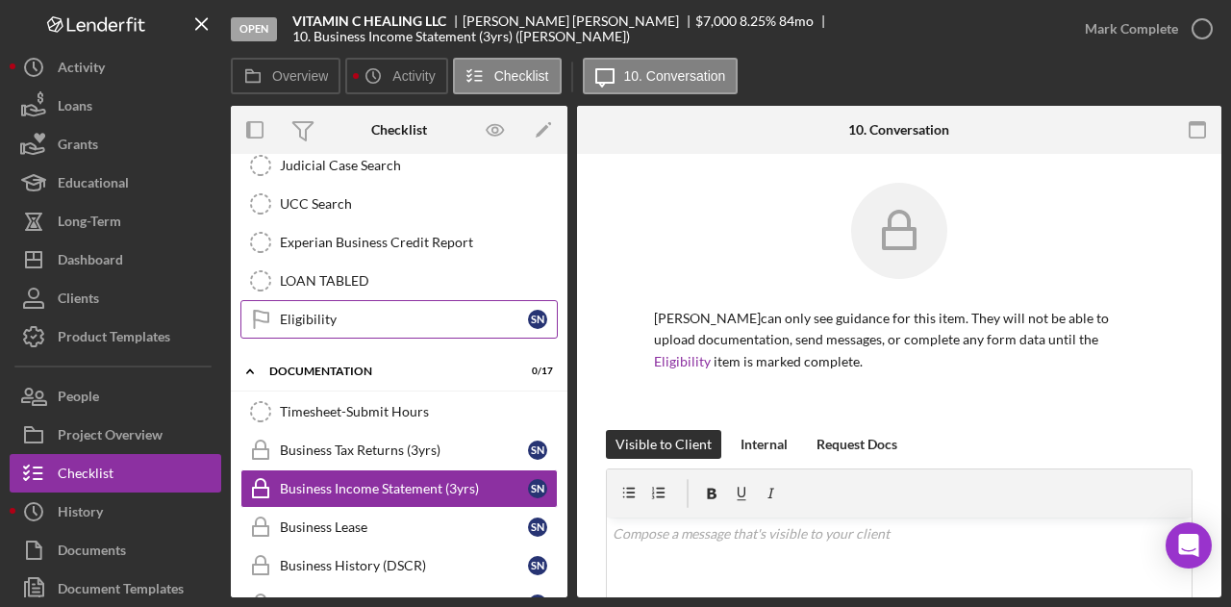
click at [321, 312] on div "Eligibility" at bounding box center [404, 319] width 248 height 15
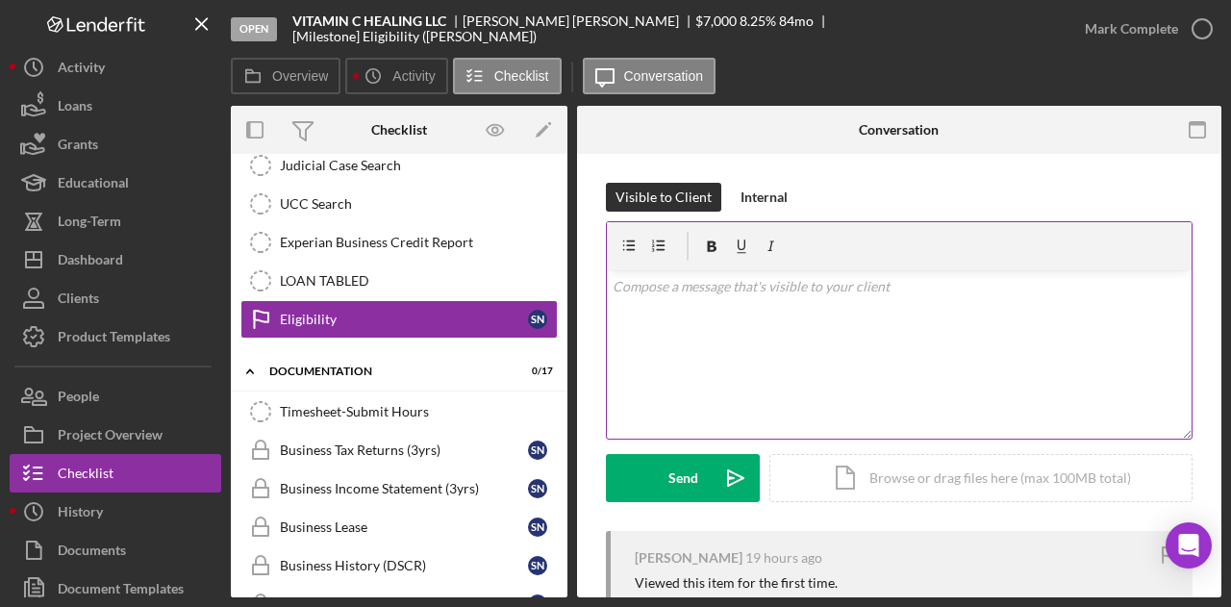
click at [741, 332] on div "v Color teal Color pink Remove color Add row above Add row below Add column bef…" at bounding box center [899, 354] width 585 height 168
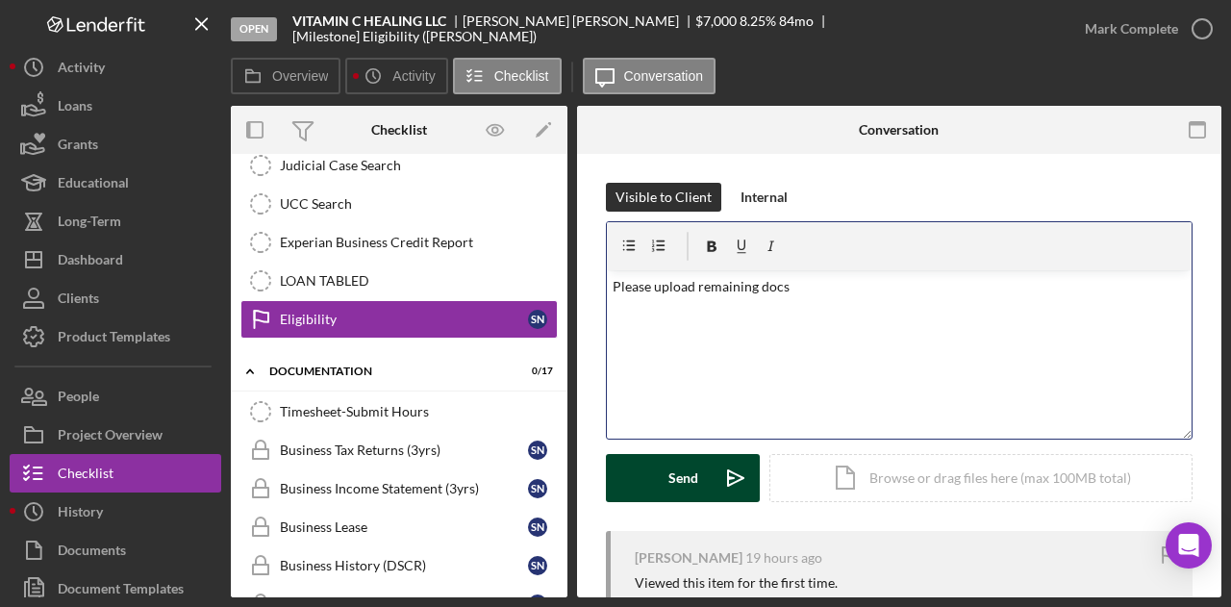
click at [673, 474] on div "Send" at bounding box center [684, 478] width 30 height 48
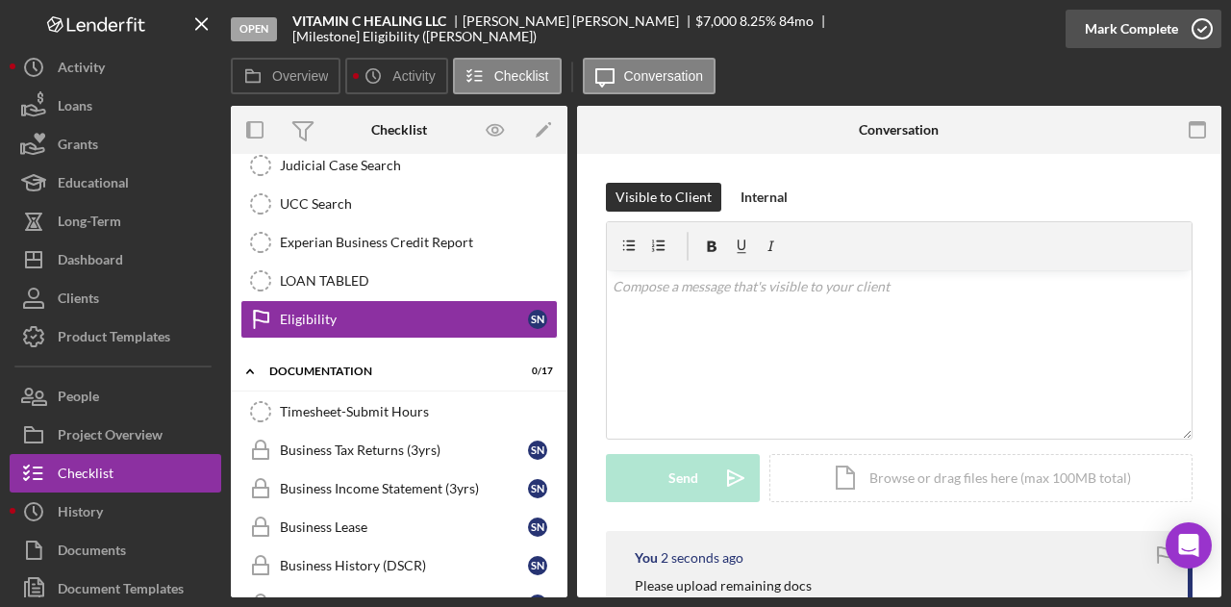
click at [1142, 28] on div "Mark Complete" at bounding box center [1131, 29] width 93 height 38
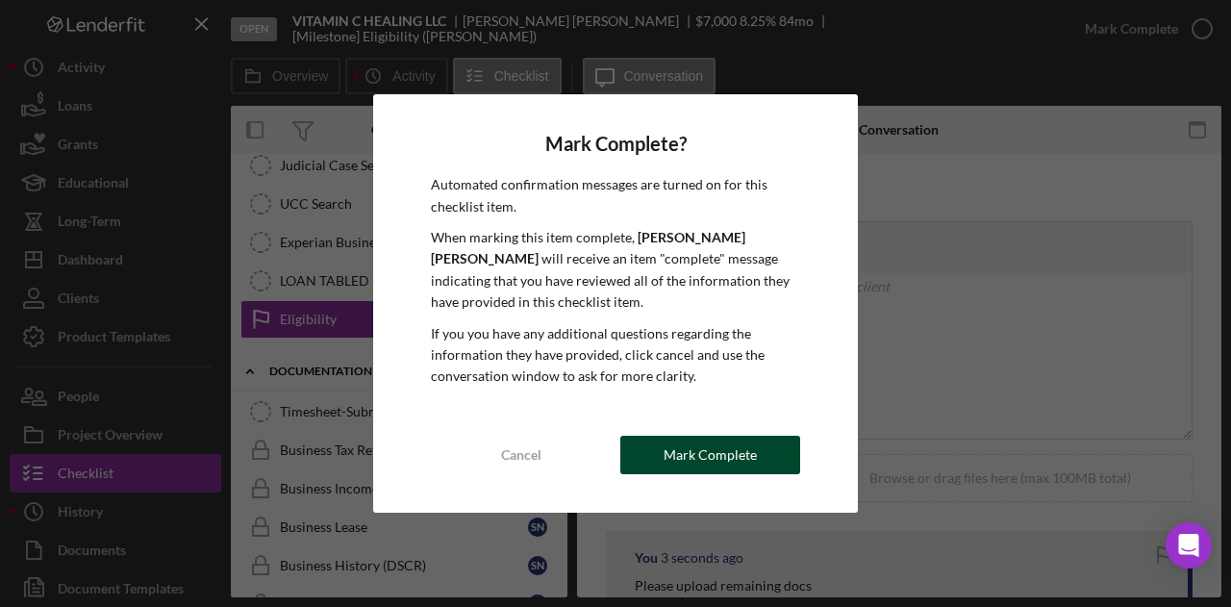
click at [716, 445] on div "Mark Complete" at bounding box center [710, 455] width 93 height 38
